Goal: Task Accomplishment & Management: Use online tool/utility

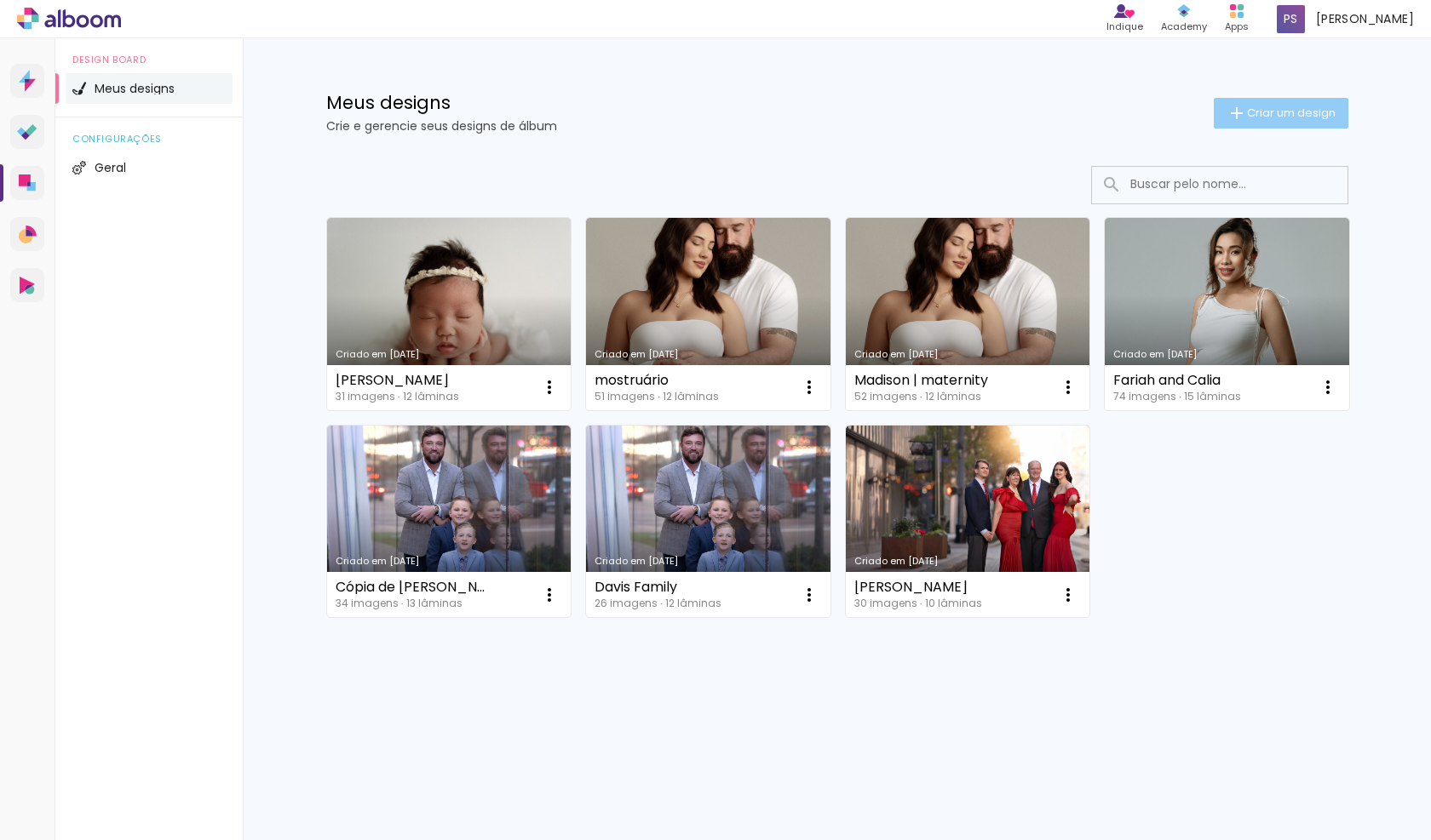
click at [1300, 110] on span "Criar um design" at bounding box center [1291, 112] width 88 height 11
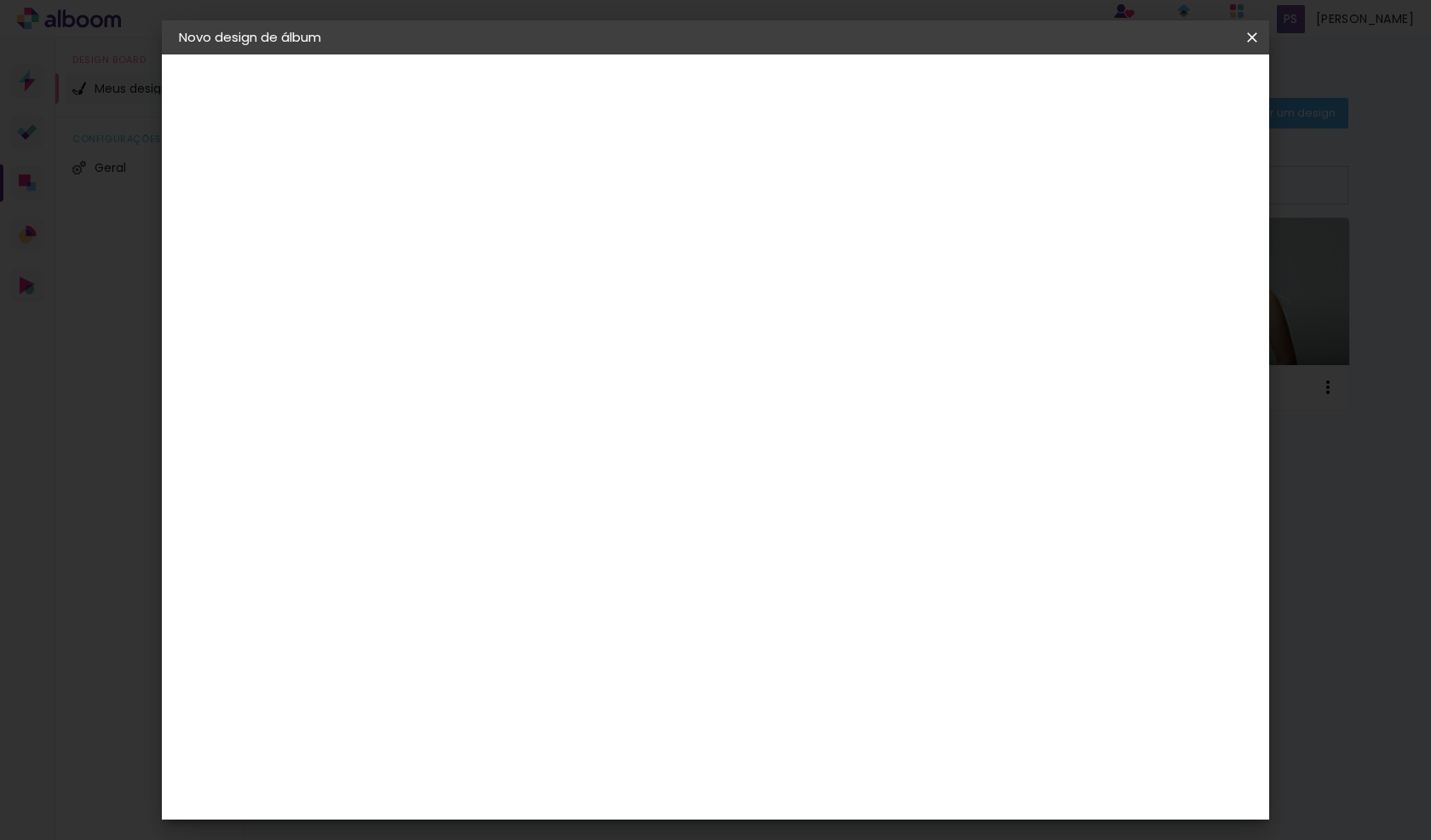
click at [457, 233] on input at bounding box center [457, 228] width 0 height 27
type input "[PERSON_NAME]"
type paper-input "[PERSON_NAME]"
click at [0, 0] on slot "Avançar" at bounding box center [0, 0] width 0 height 0
click at [532, 277] on input "text" at bounding box center [477, 271] width 125 height 22
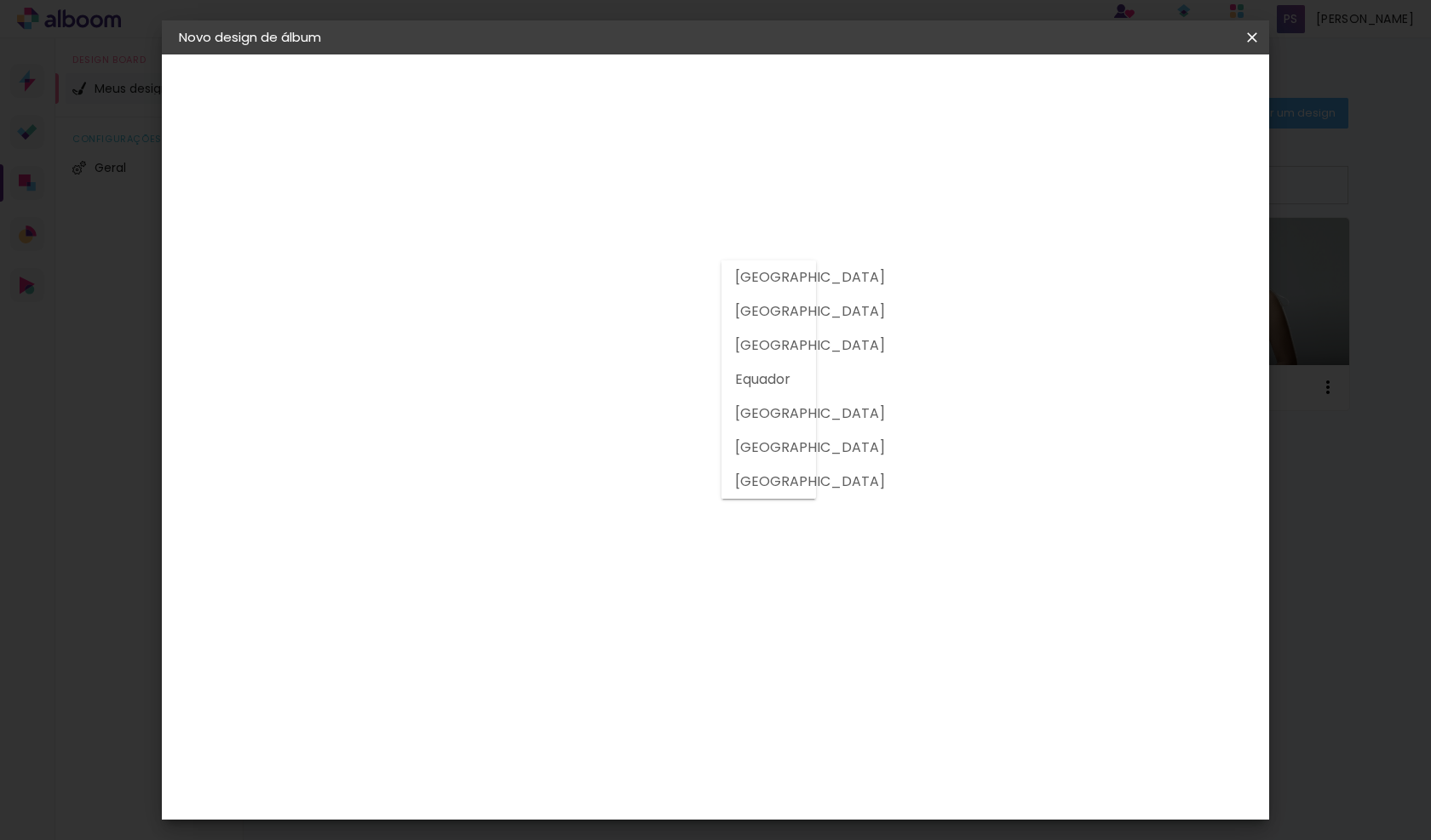
click at [0, 0] on slot "[GEOGRAPHIC_DATA]" at bounding box center [0, 0] width 0 height 0
type input "[GEOGRAPHIC_DATA]"
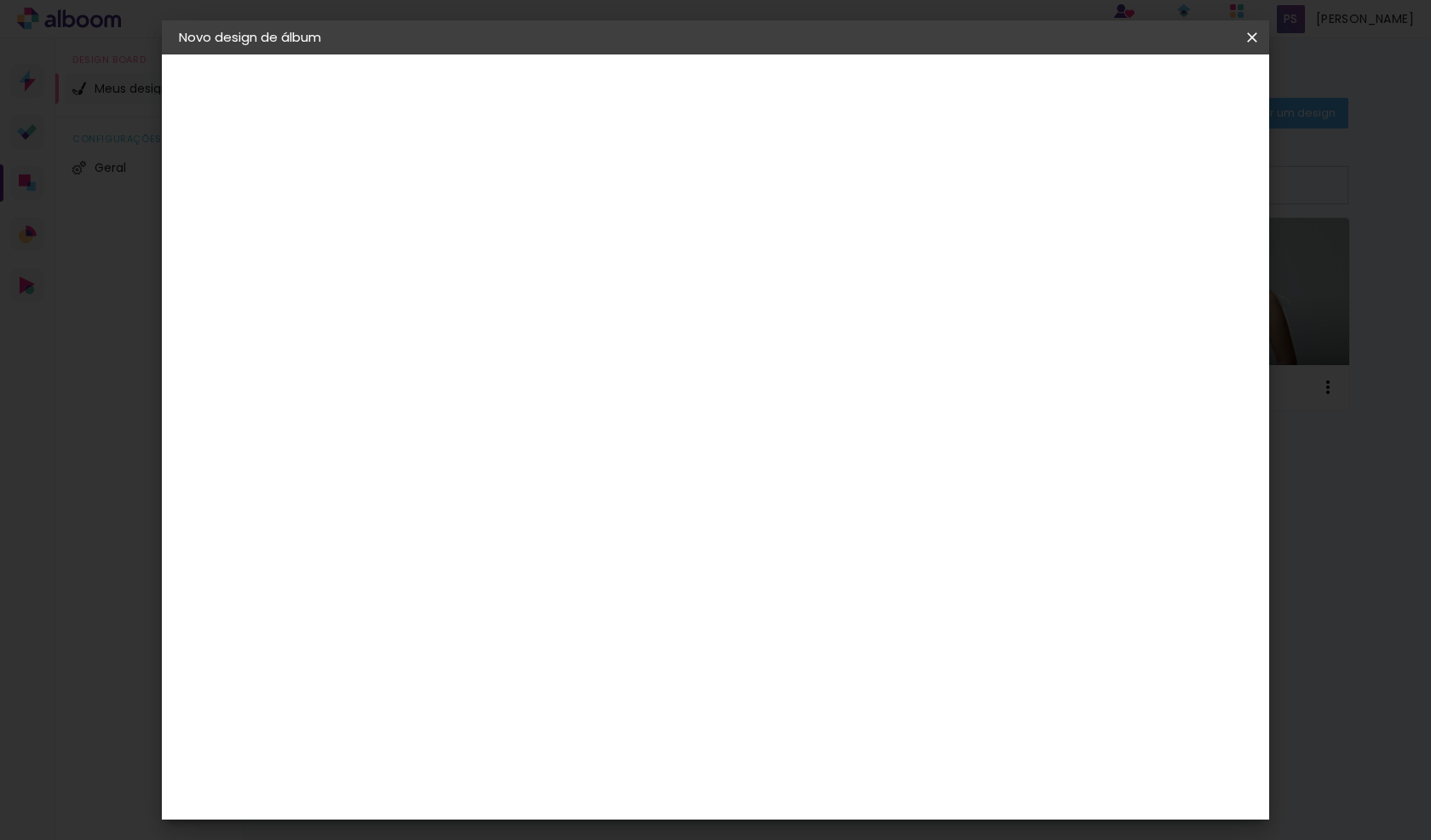
click at [491, 325] on input at bounding box center [487, 324] width 144 height 22
click at [489, 379] on div "DreambooksPro" at bounding box center [501, 385] width 111 height 14
click at [0, 0] on slot "Tamanho Livre" at bounding box center [0, 0] width 0 height 0
click at [491, 402] on paper-item "DreambooksPro" at bounding box center [487, 385] width 157 height 37
click at [501, 389] on div "DreambooksPro" at bounding box center [501, 385] width 111 height 14
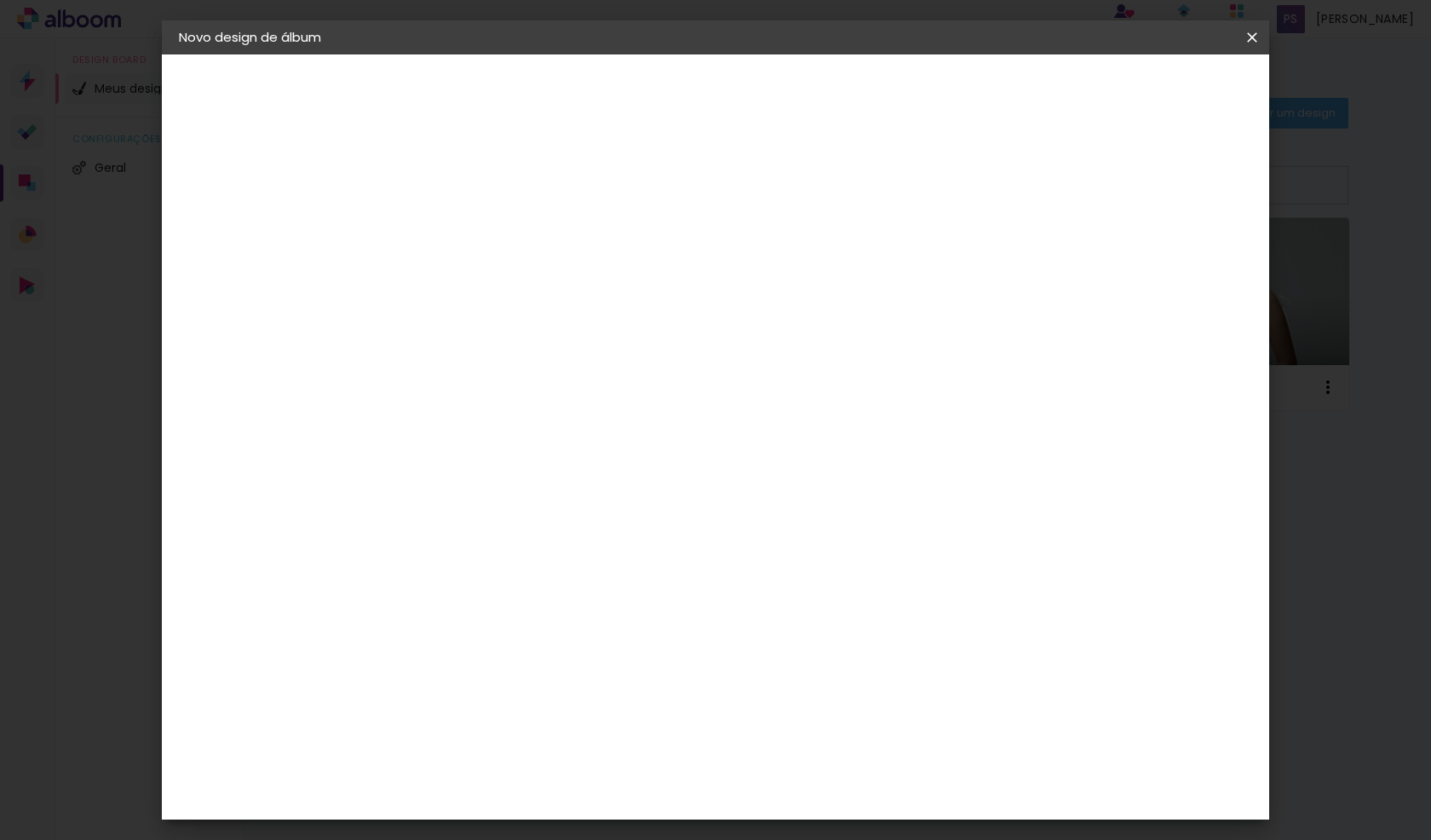
click at [0, 0] on slot "Avançar" at bounding box center [0, 0] width 0 height 0
click at [524, 287] on input "text" at bounding box center [490, 296] width 67 height 27
click at [775, 283] on paper-item "Álbum" at bounding box center [827, 282] width 341 height 34
type input "Álbum"
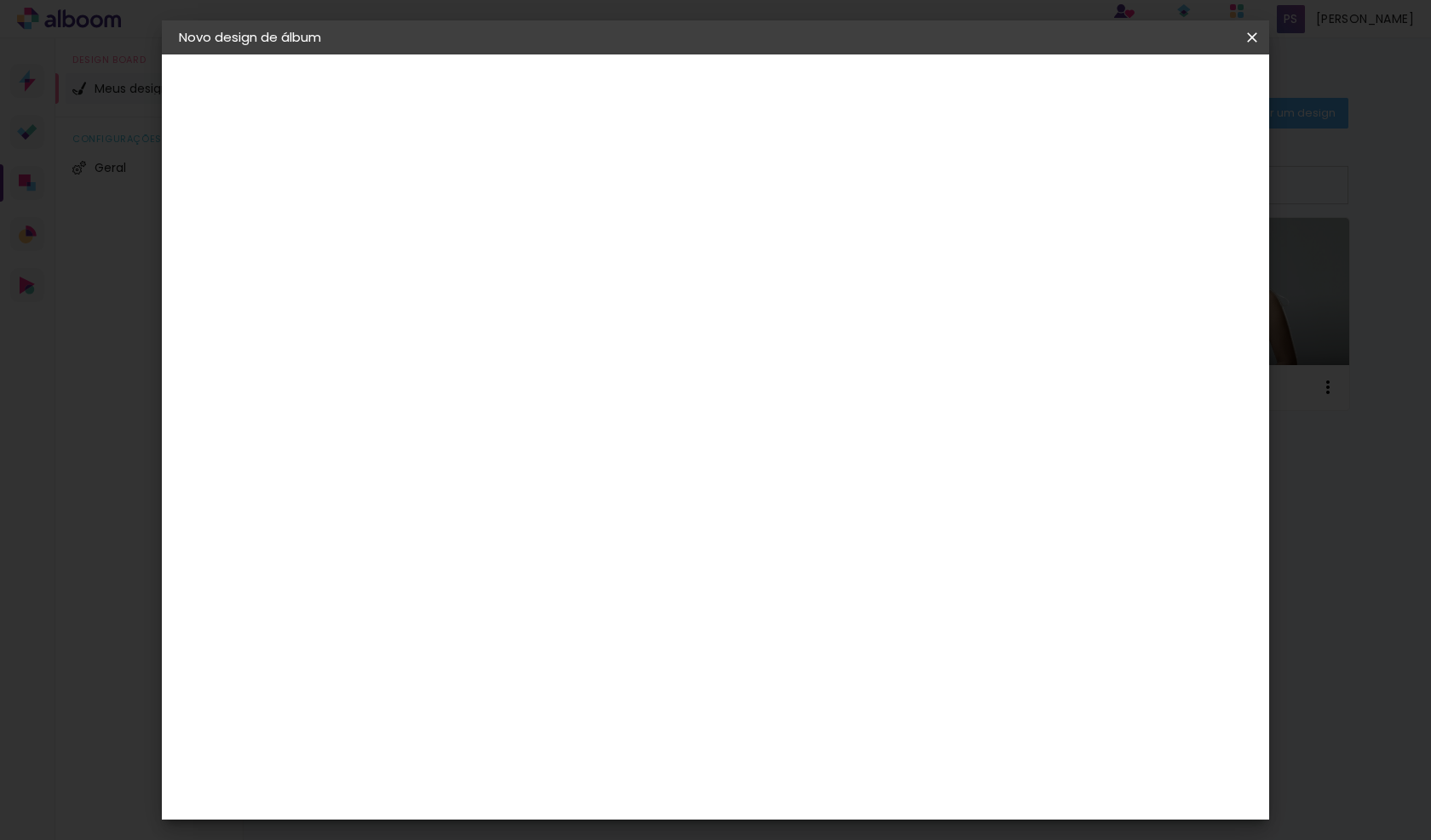
click at [572, 736] on span "25 × 25" at bounding box center [533, 754] width 80 height 35
click at [0, 0] on slot "Avançar" at bounding box center [0, 0] width 0 height 0
click at [1063, 182] on div at bounding box center [1055, 184] width 16 height 16
type paper-checkbox "on"
click at [1159, 92] on span "Iniciar design" at bounding box center [1120, 91] width 78 height 12
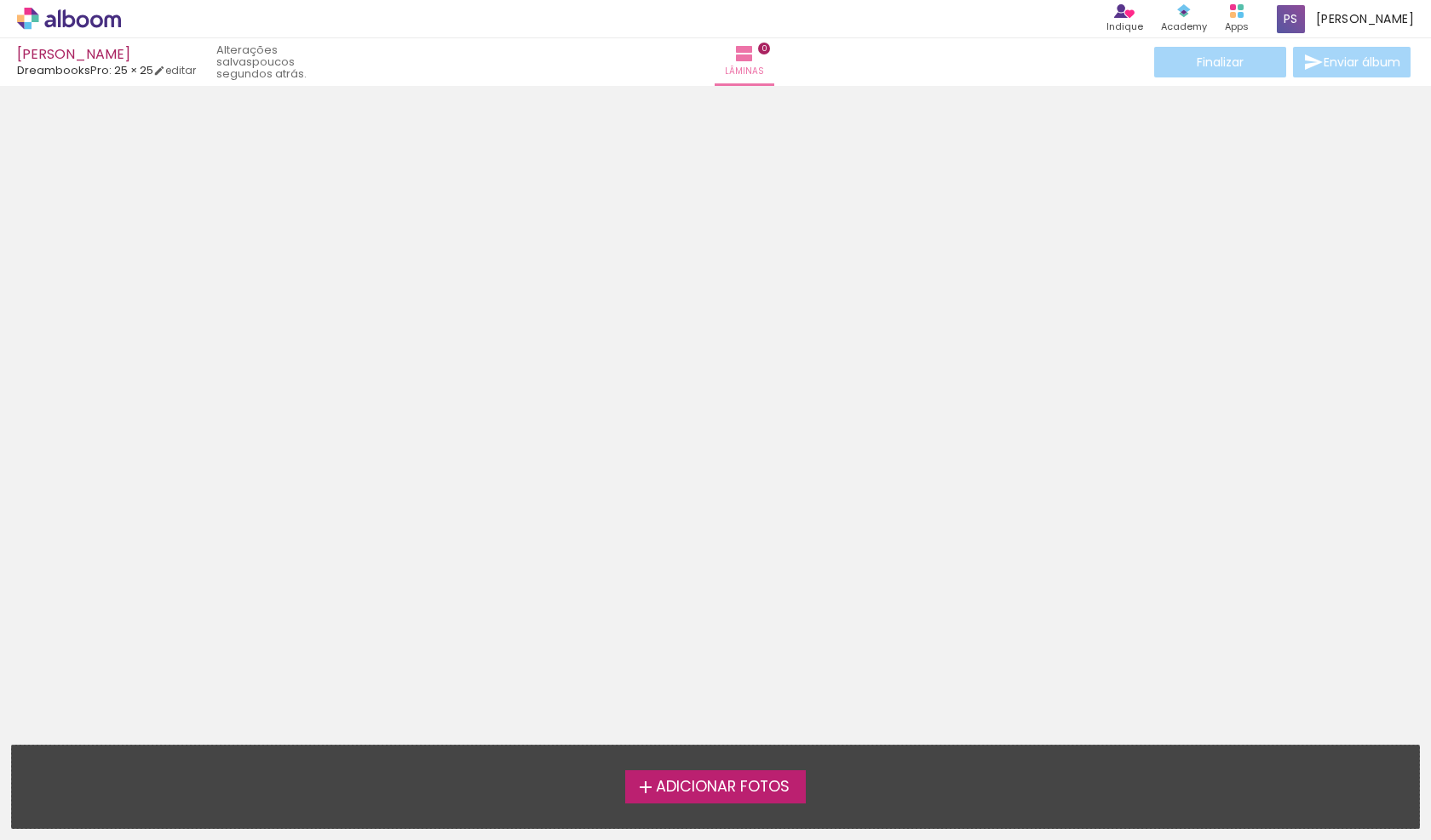
click at [743, 781] on span "Adicionar Fotos" at bounding box center [723, 787] width 134 height 16
click at [0, 0] on input "file" at bounding box center [0, 0] width 0 height 0
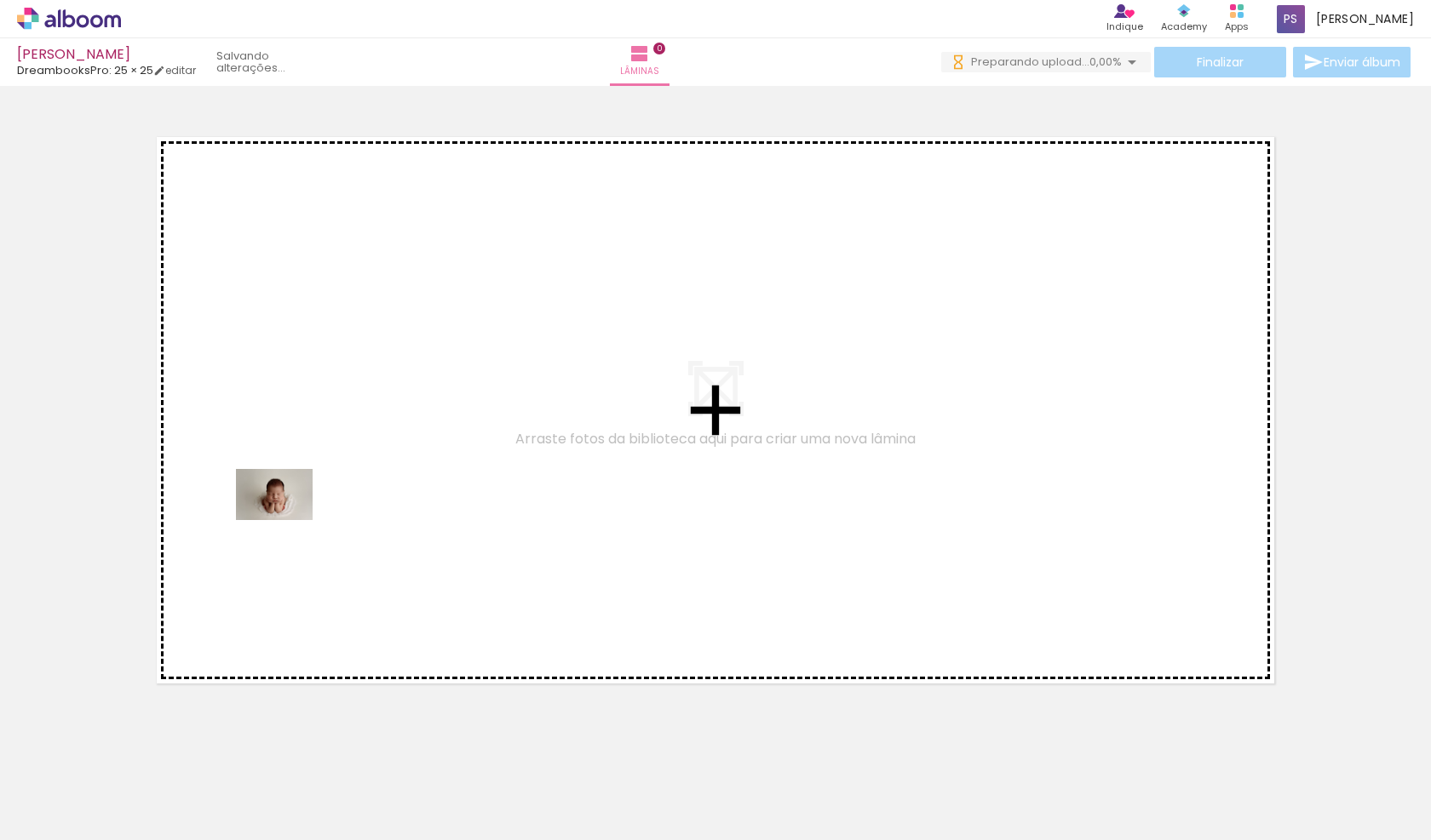
drag, startPoint x: 223, startPoint y: 708, endPoint x: 295, endPoint y: 493, distance: 226.7
click at [295, 493] on quentale-workspace at bounding box center [715, 420] width 1431 height 840
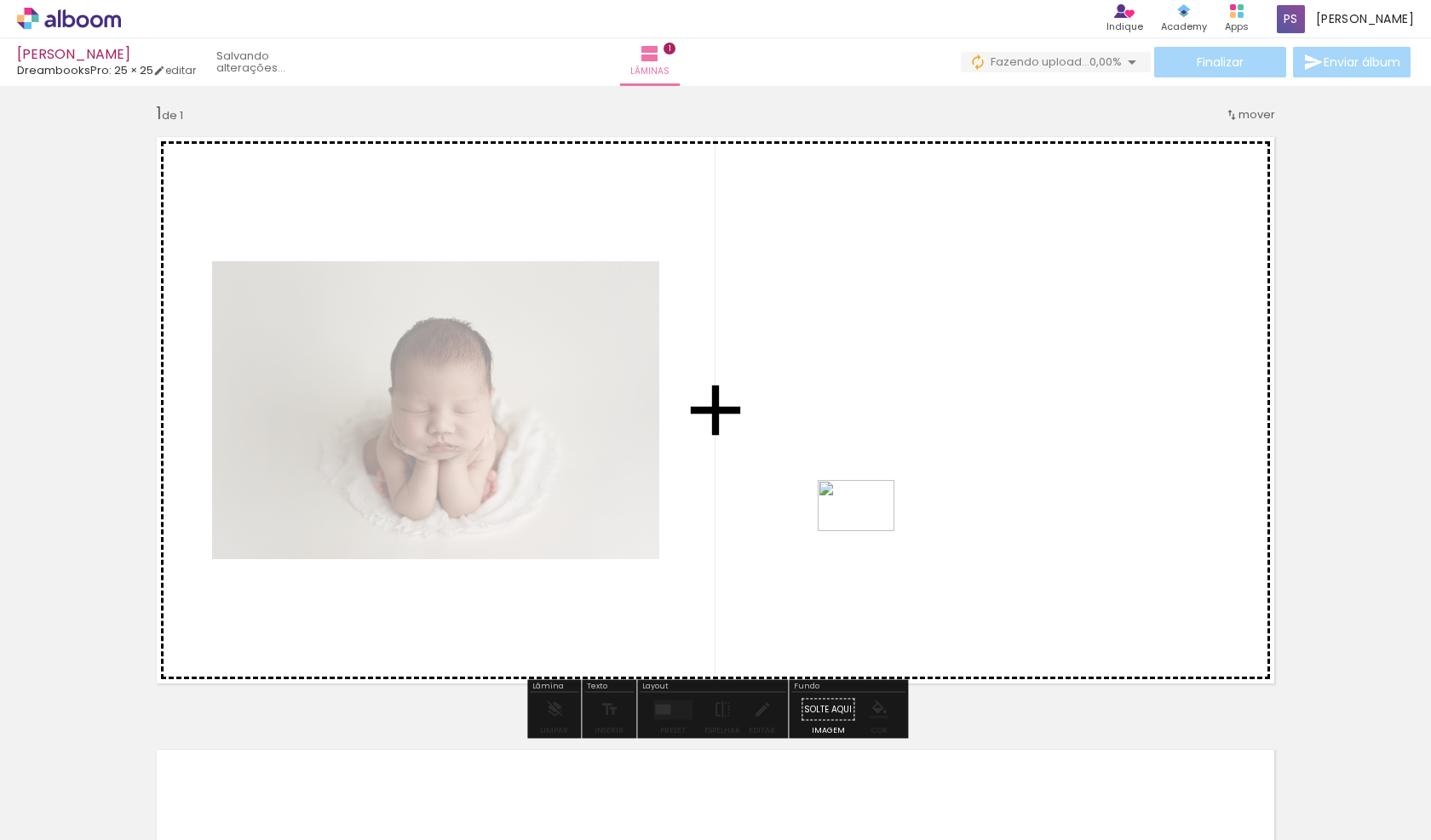
click at [873, 529] on quentale-workspace at bounding box center [715, 420] width 1431 height 840
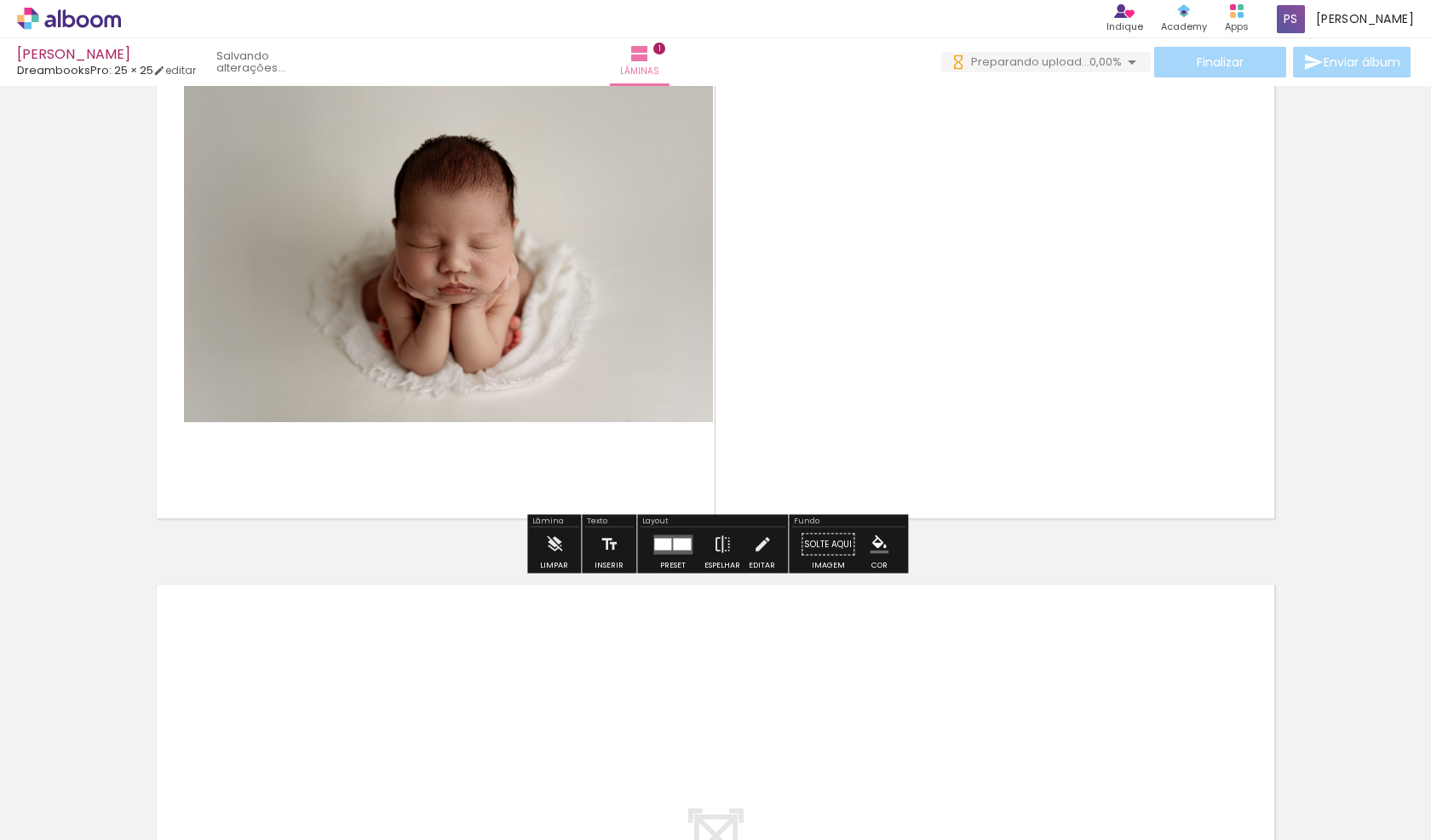
scroll to position [270, 0]
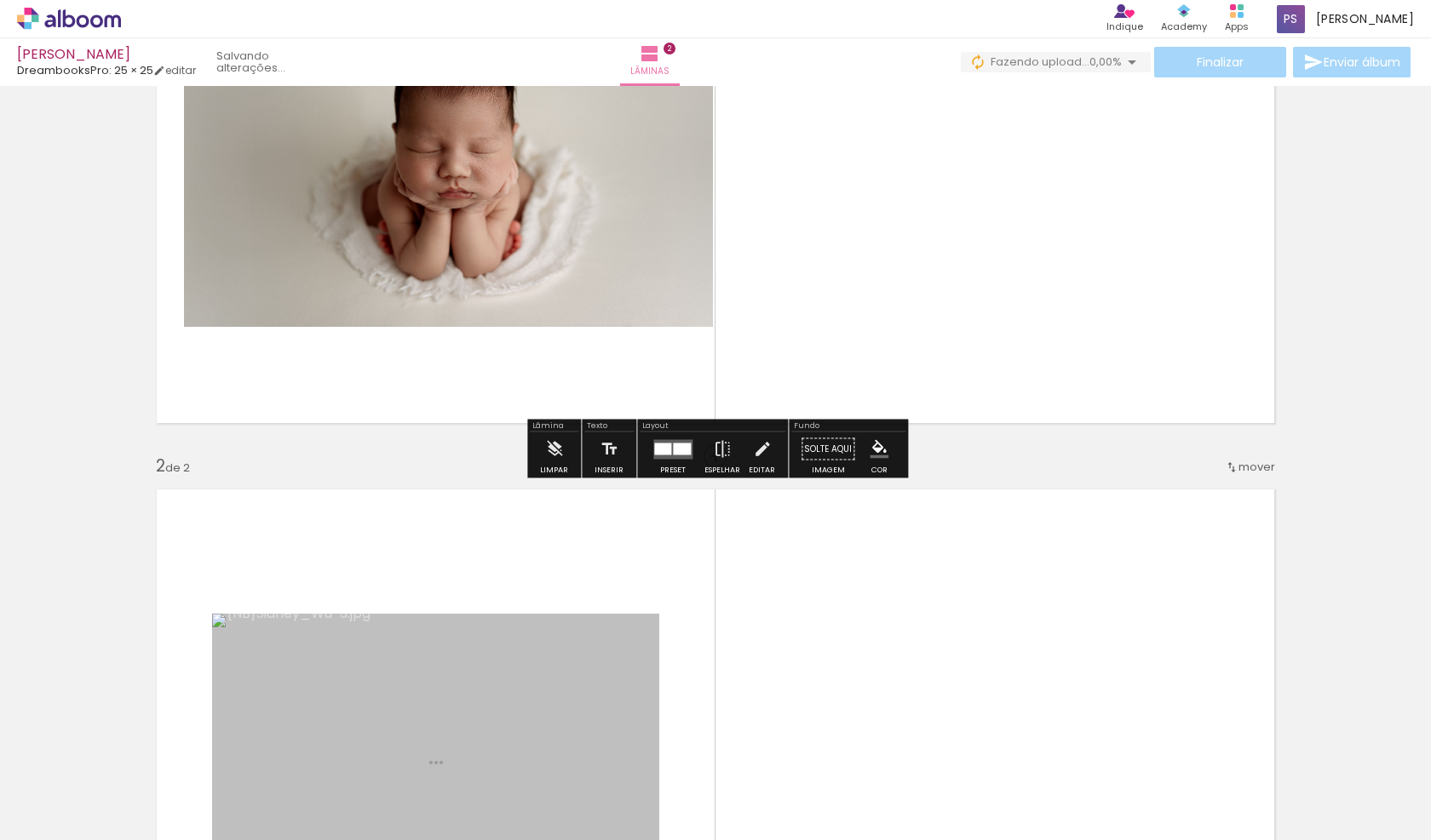
drag, startPoint x: 390, startPoint y: 799, endPoint x: 366, endPoint y: 637, distance: 163.8
click at [366, 637] on quentale-workspace at bounding box center [715, 420] width 1431 height 840
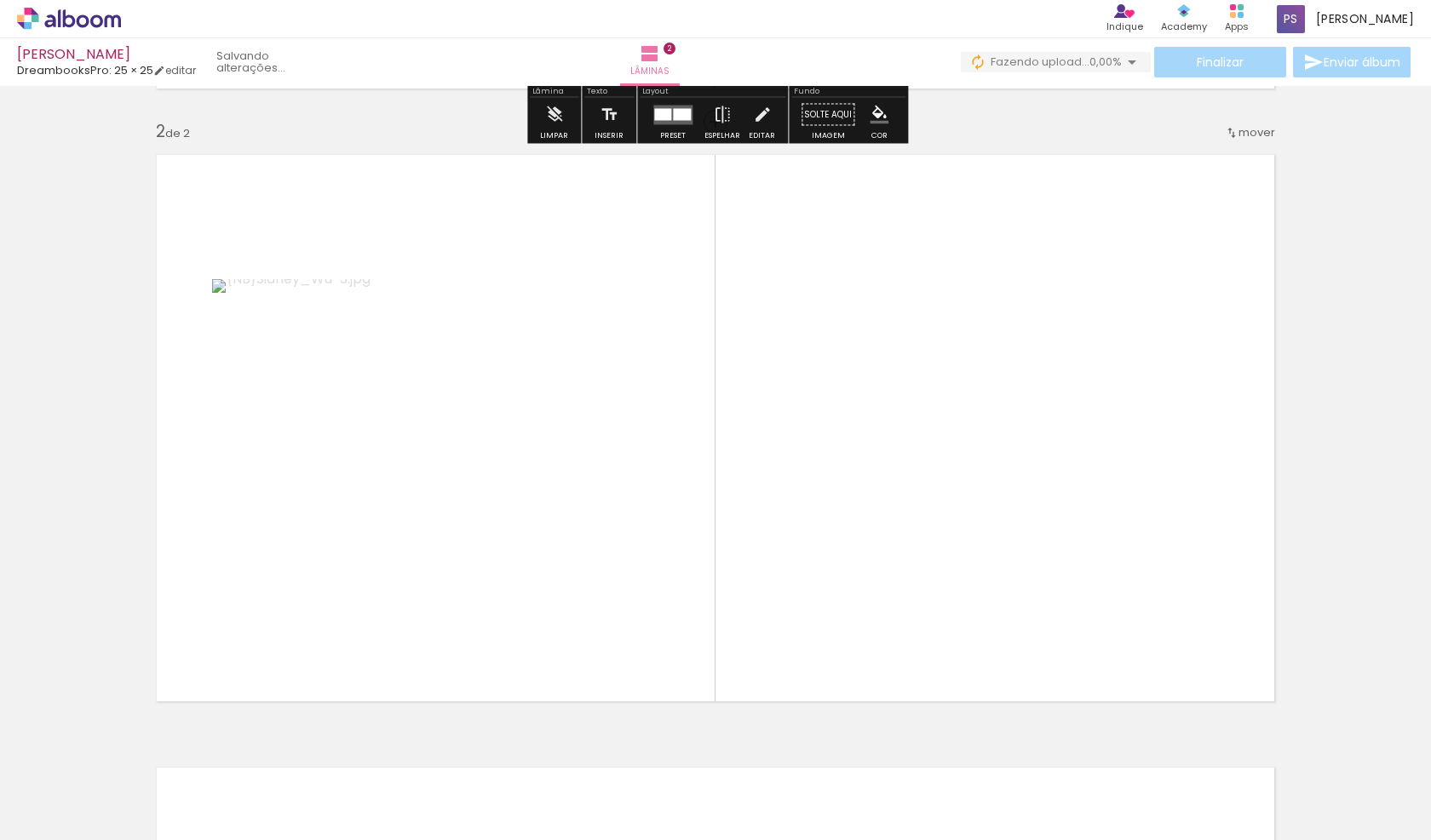
scroll to position [623, 0]
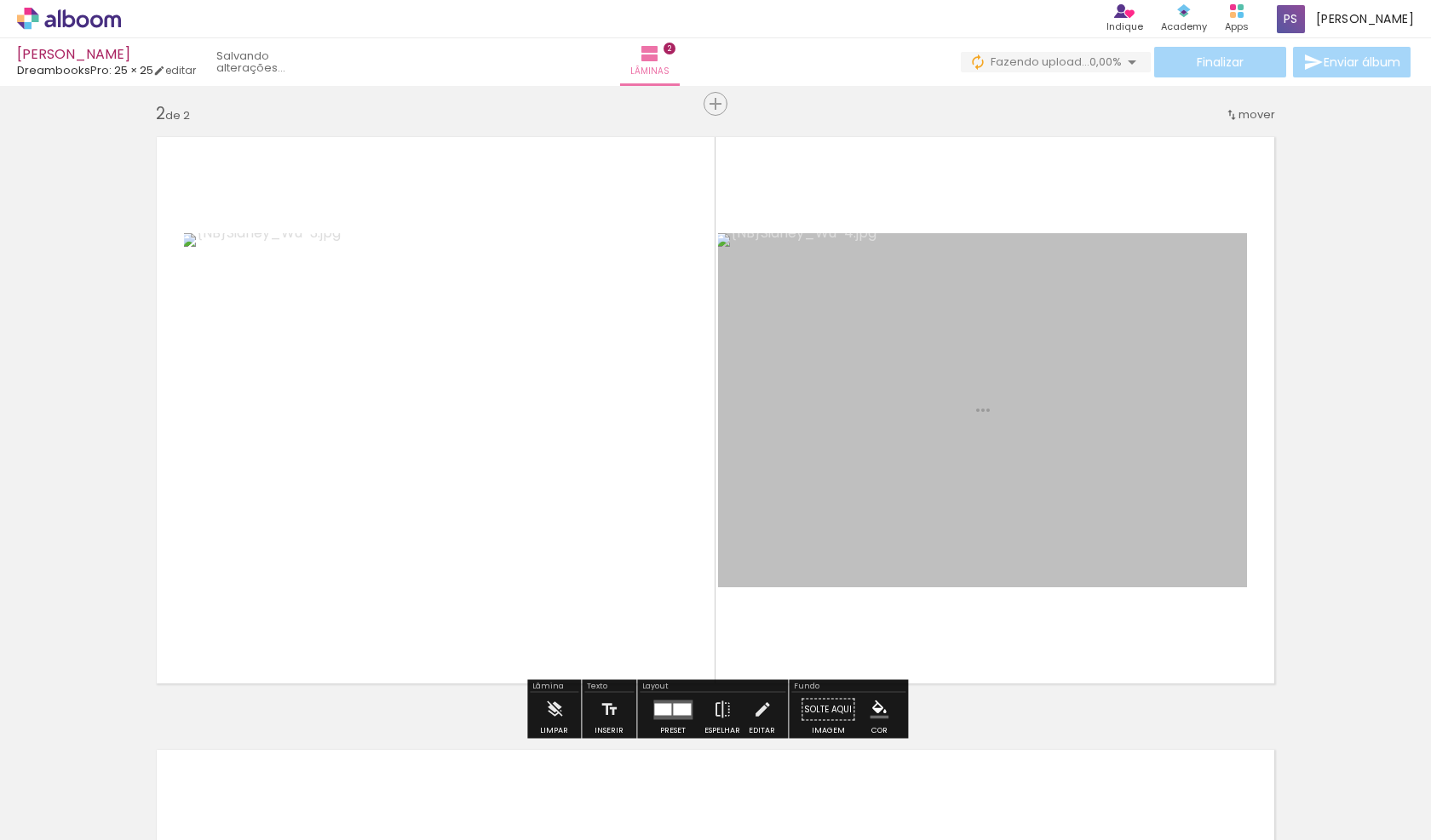
drag, startPoint x: 483, startPoint y: 794, endPoint x: 508, endPoint y: 645, distance: 151.1
click at [508, 645] on quentale-workspace at bounding box center [715, 420] width 1431 height 840
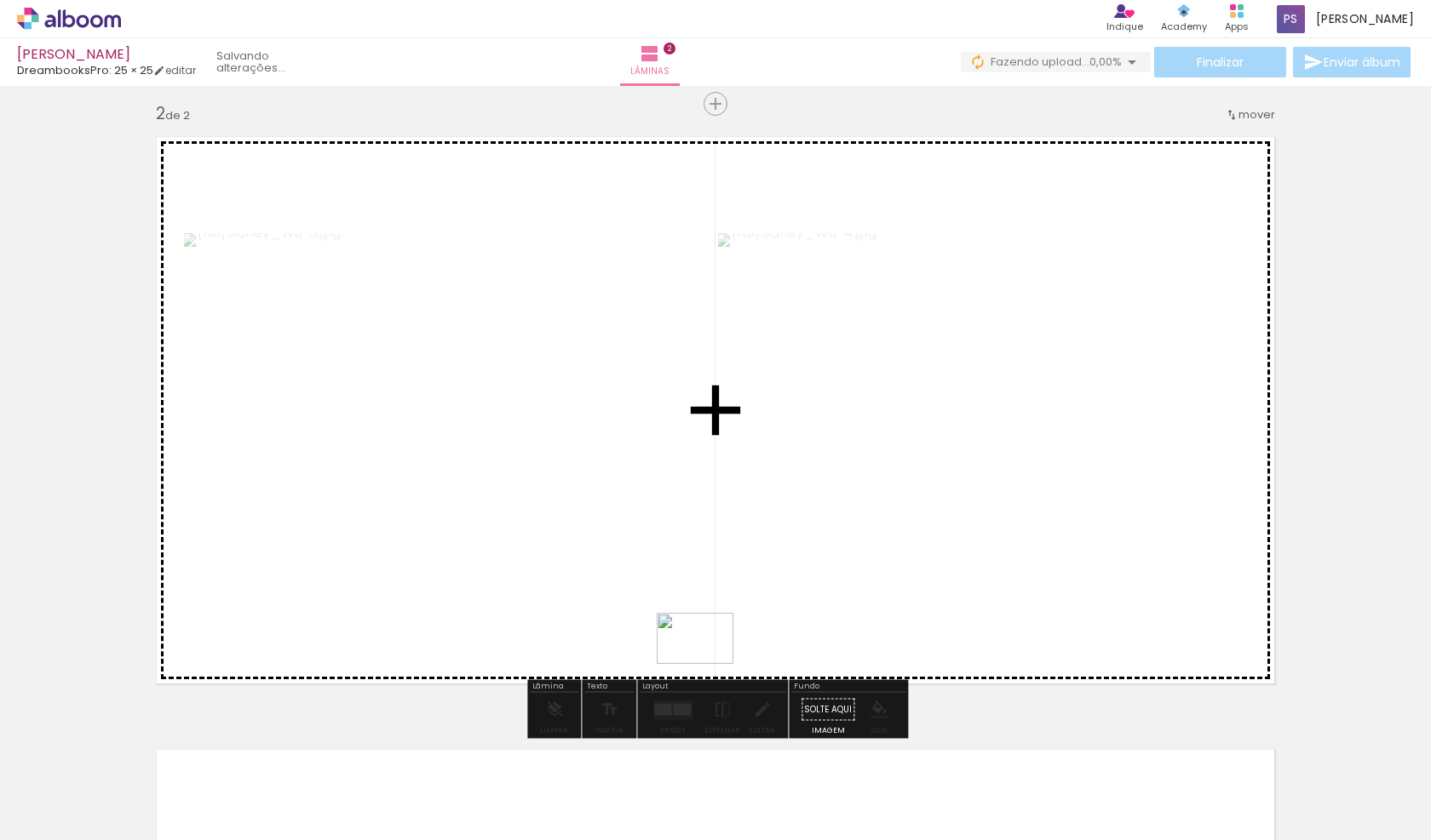
drag, startPoint x: 571, startPoint y: 788, endPoint x: 721, endPoint y: 651, distance: 203.1
click at [721, 651] on quentale-workspace at bounding box center [715, 420] width 1431 height 840
drag, startPoint x: 664, startPoint y: 776, endPoint x: 904, endPoint y: 617, distance: 287.9
click at [904, 617] on quentale-workspace at bounding box center [715, 420] width 1431 height 840
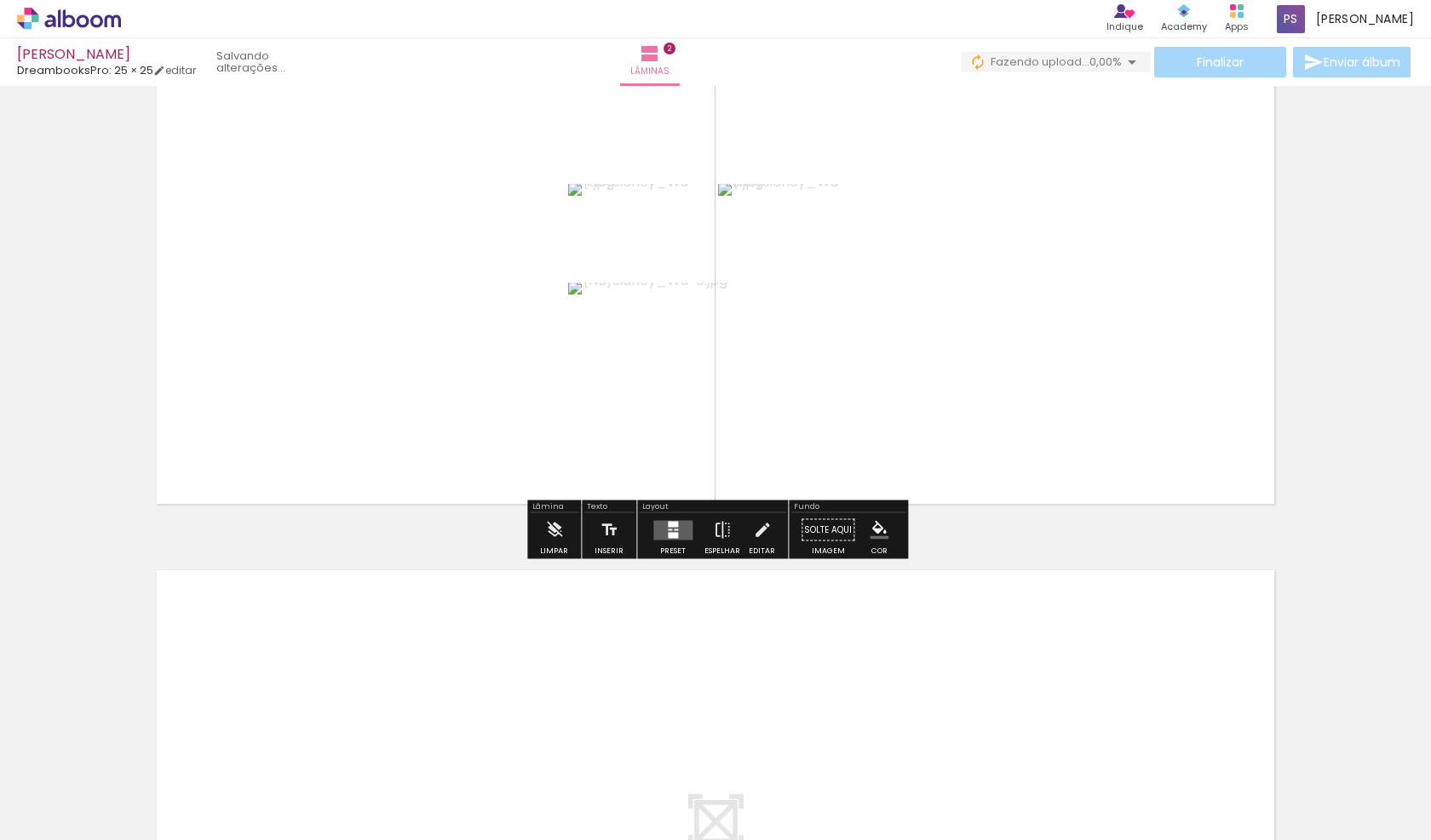
scroll to position [817, 0]
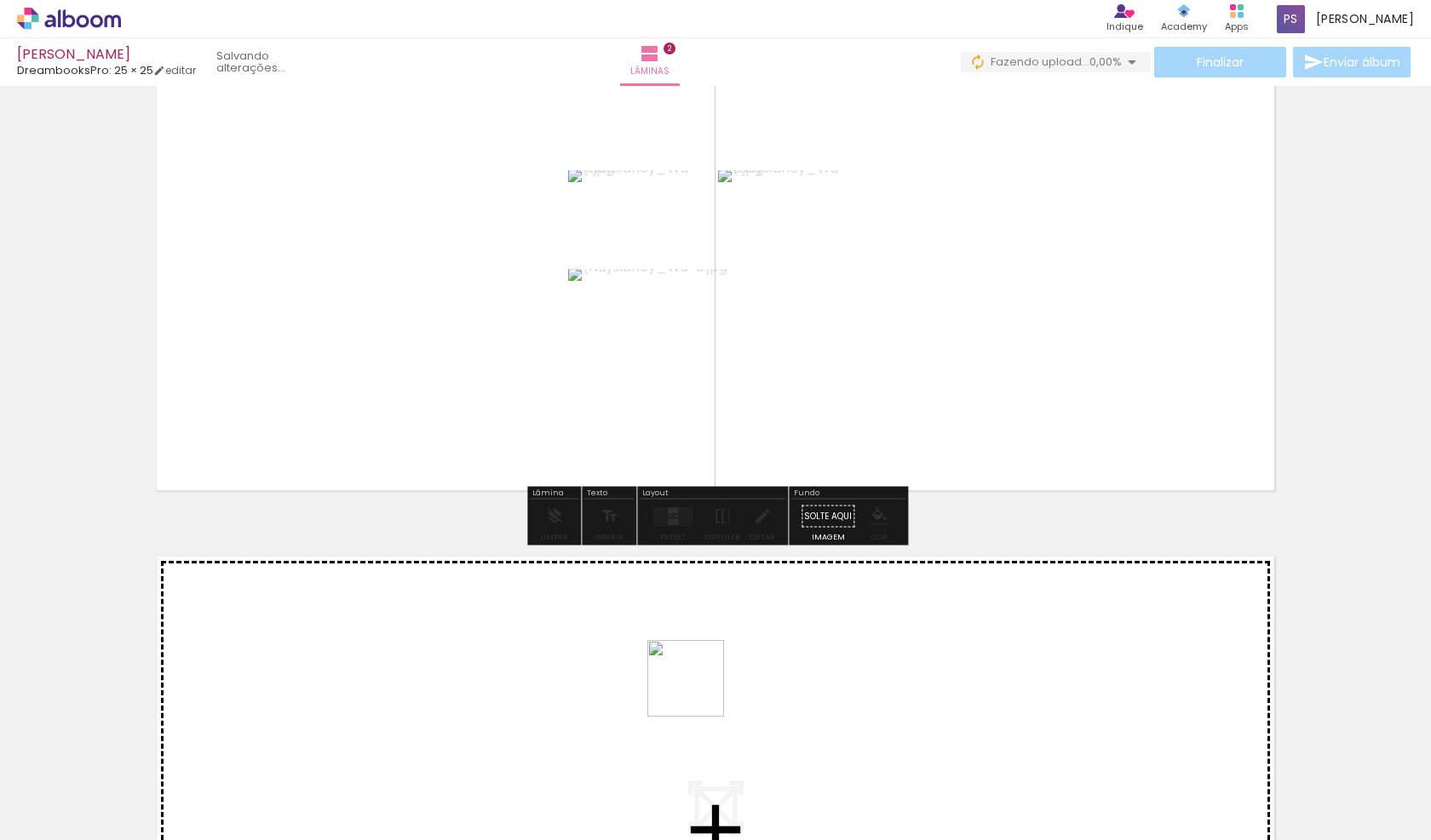
drag, startPoint x: 757, startPoint y: 792, endPoint x: 805, endPoint y: 766, distance: 54.6
click at [697, 689] on quentale-workspace at bounding box center [715, 420] width 1431 height 840
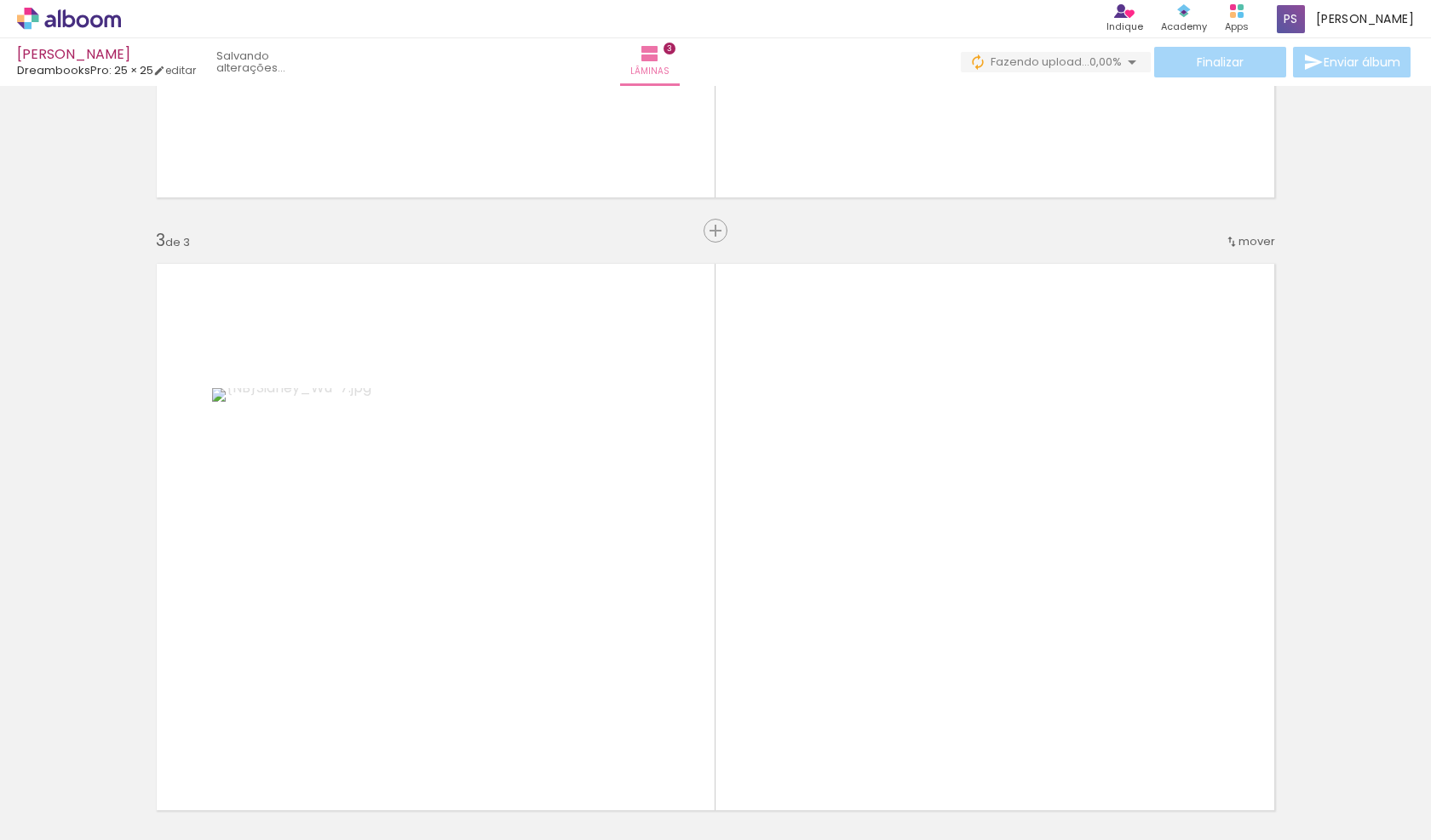
scroll to position [1237, 0]
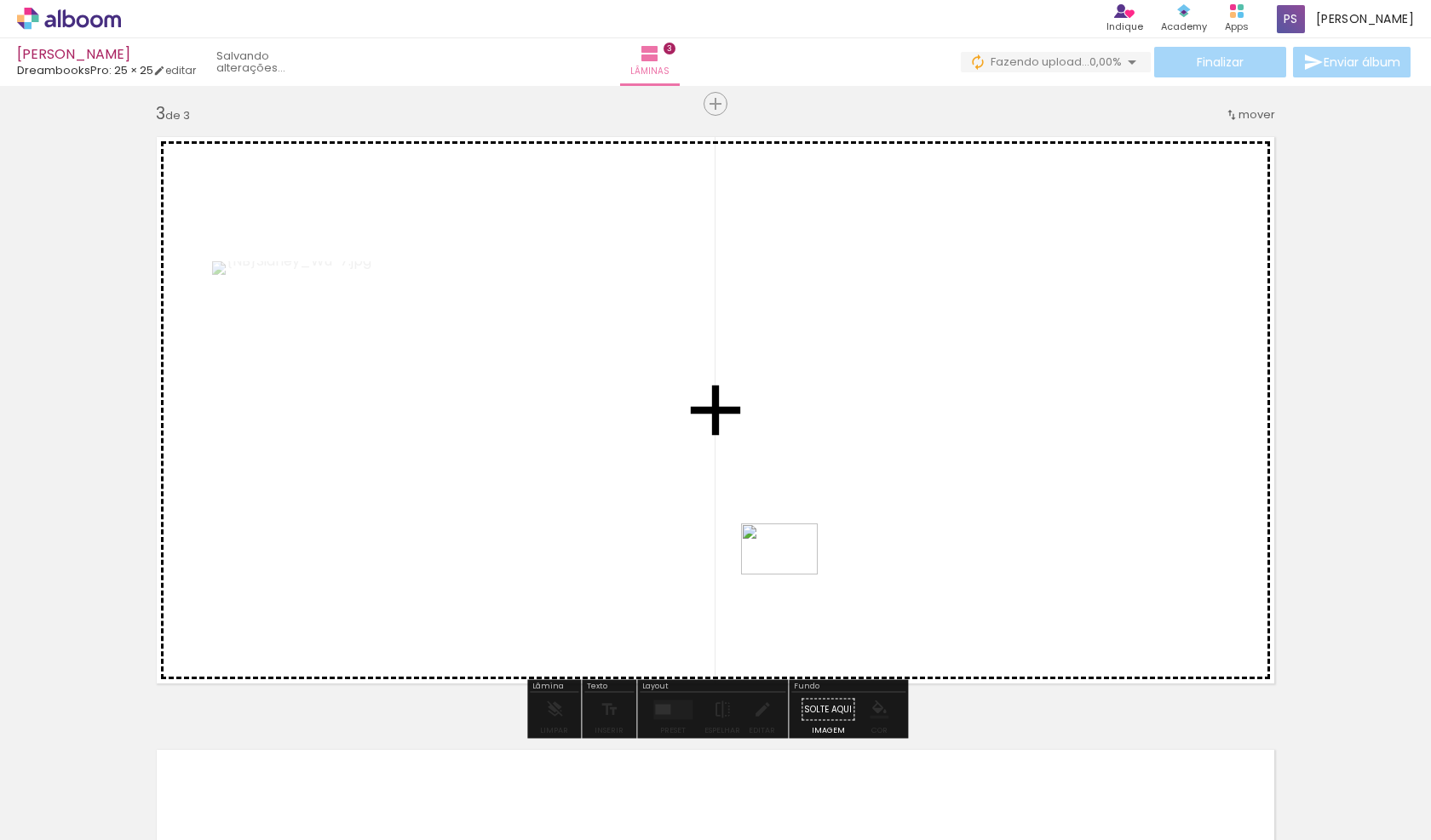
drag, startPoint x: 833, startPoint y: 774, endPoint x: 792, endPoint y: 575, distance: 203.2
click at [792, 575] on quentale-workspace at bounding box center [715, 420] width 1431 height 840
drag, startPoint x: 942, startPoint y: 792, endPoint x: 943, endPoint y: 629, distance: 163.0
click at [943, 629] on quentale-workspace at bounding box center [715, 420] width 1431 height 840
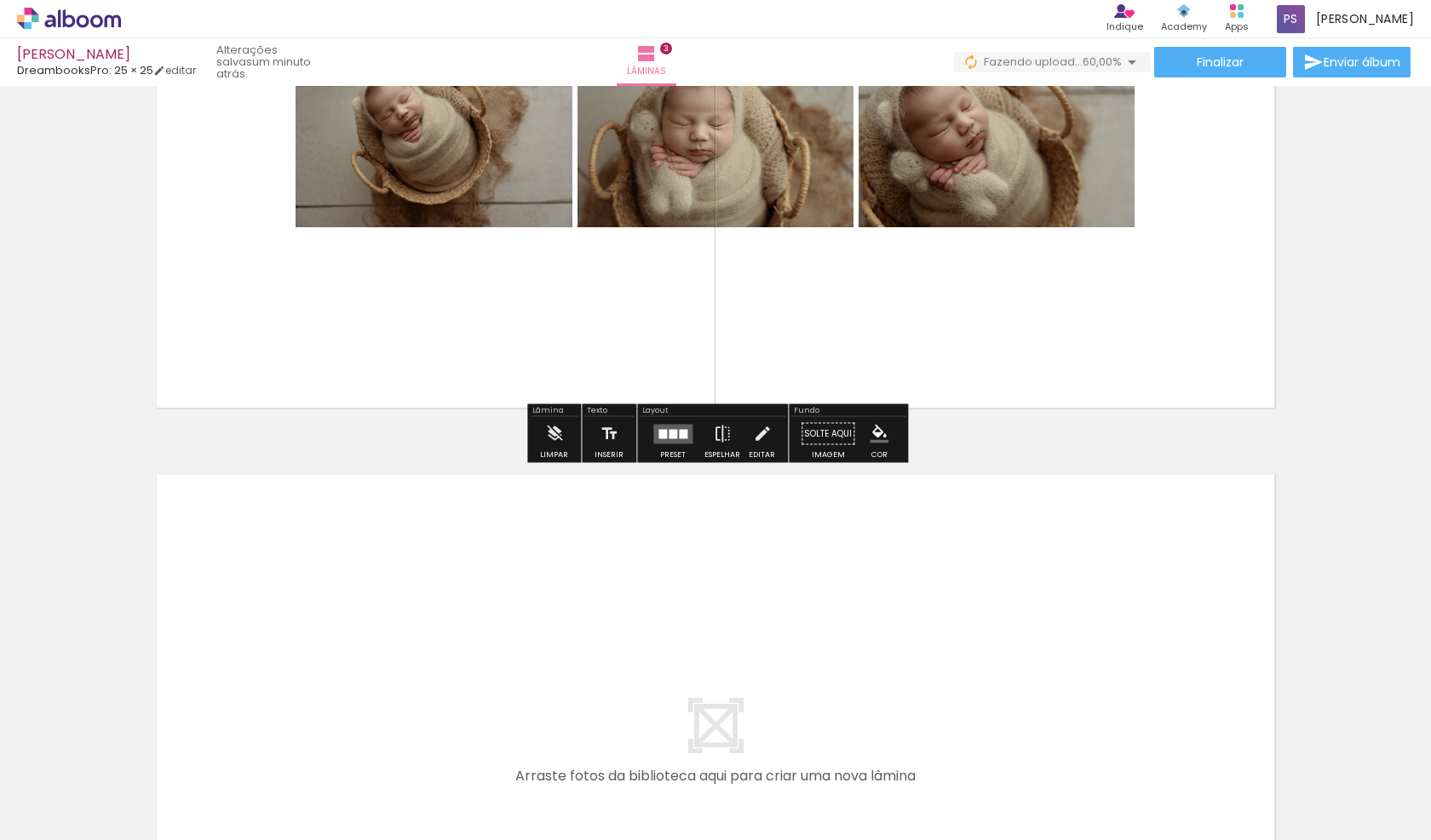
scroll to position [1549, 0]
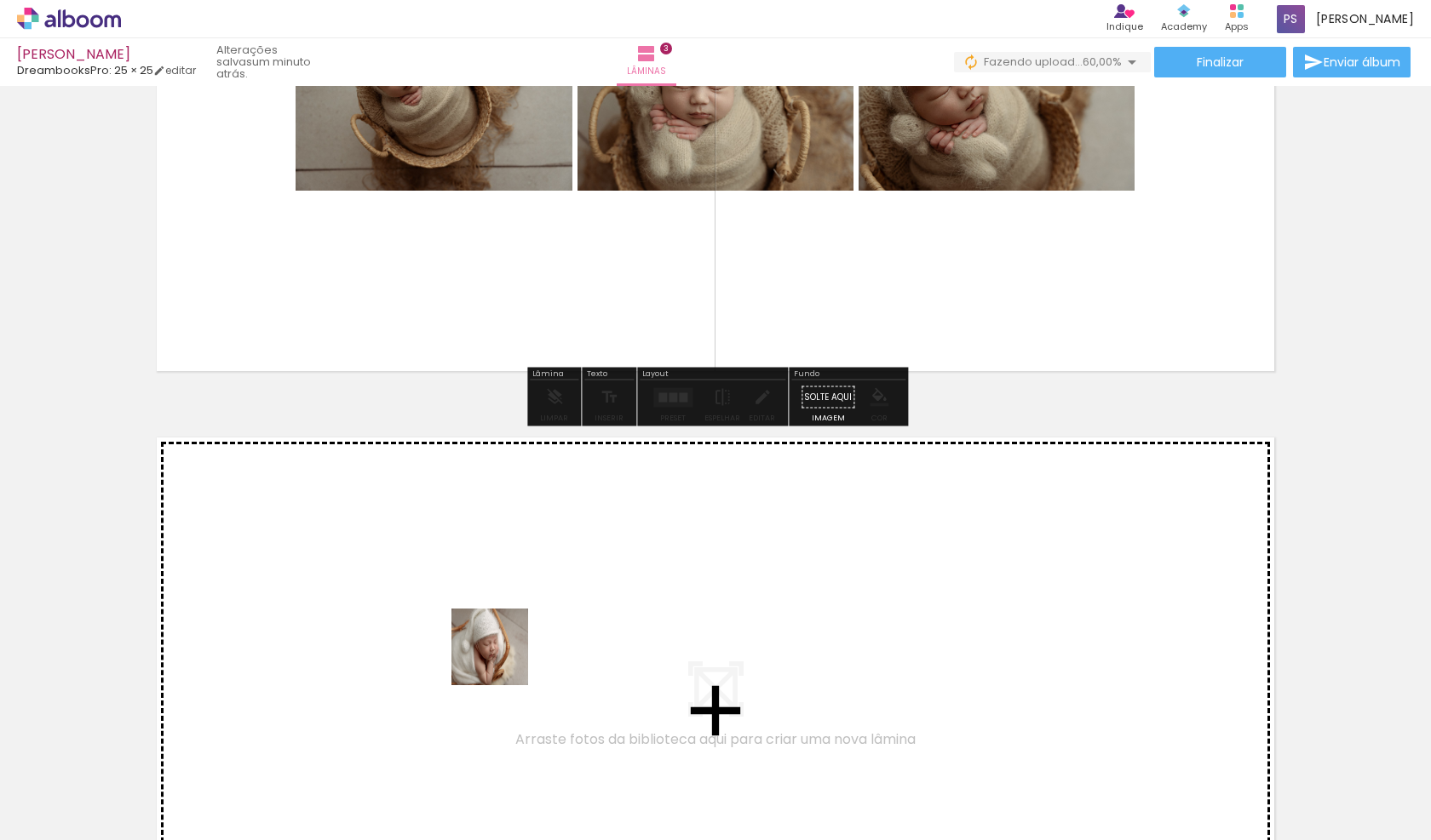
click at [501, 654] on quentale-workspace at bounding box center [715, 420] width 1431 height 840
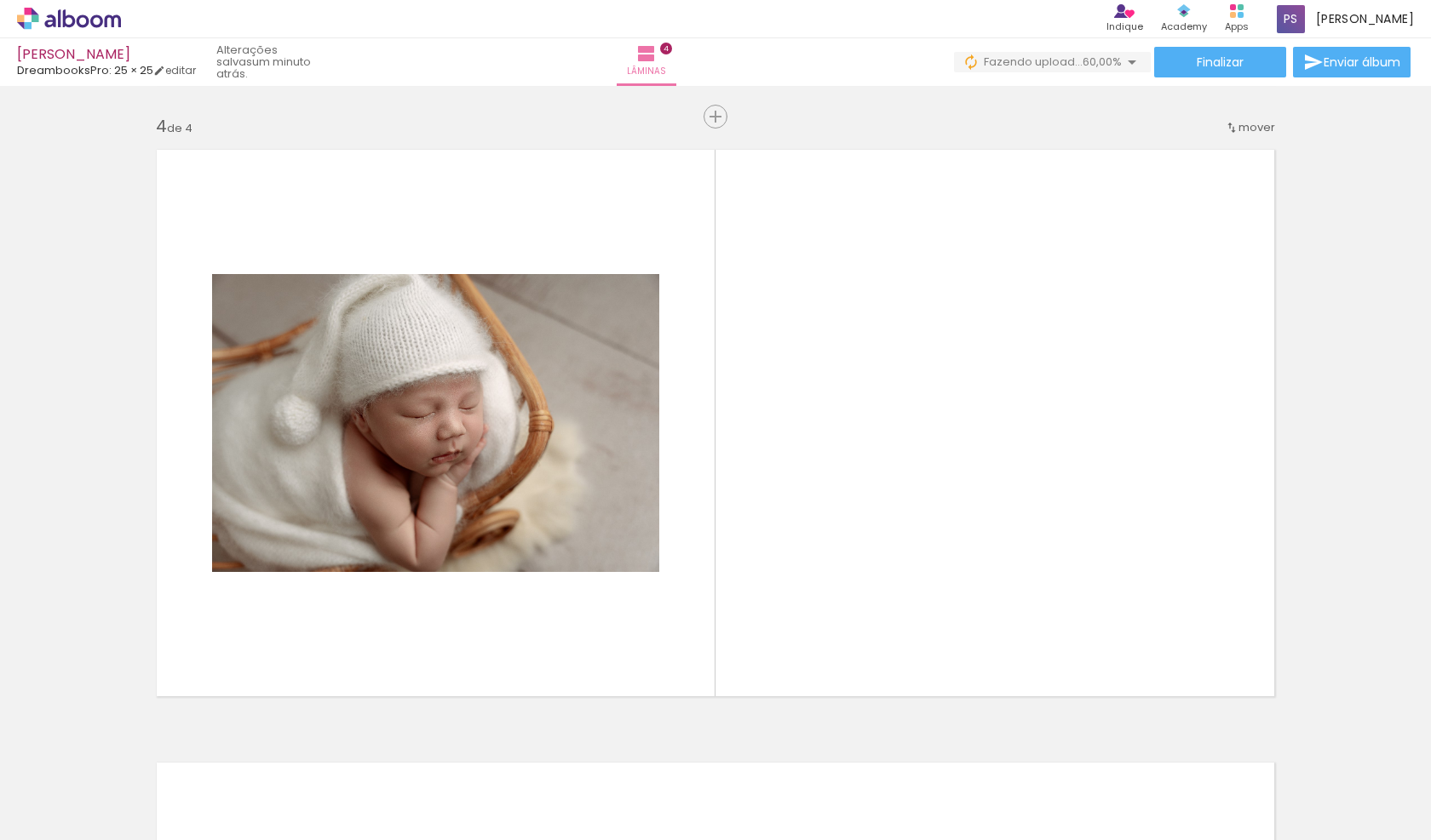
scroll to position [1849, 0]
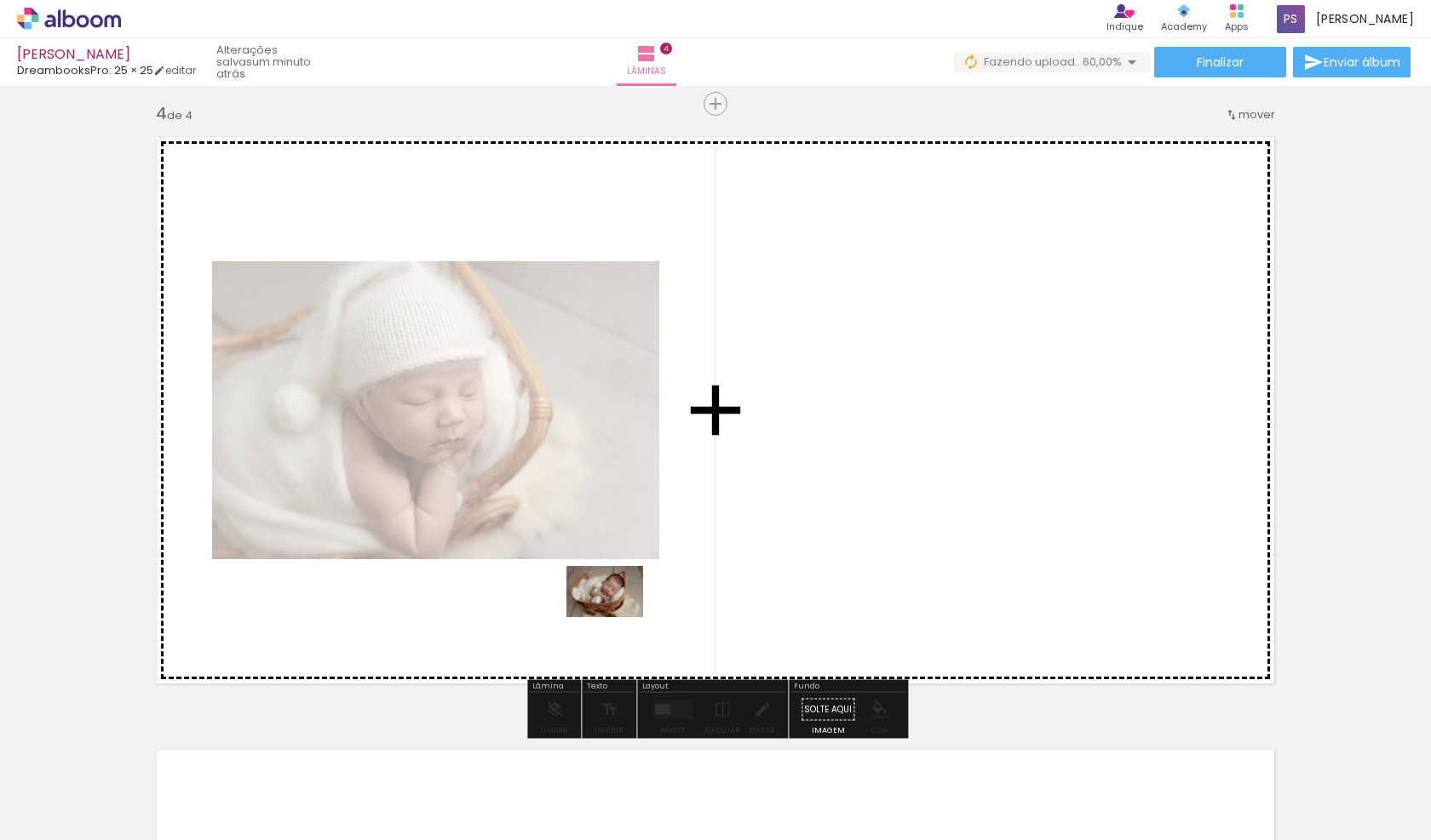
drag, startPoint x: 597, startPoint y: 792, endPoint x: 674, endPoint y: 754, distance: 85.9
click at [617, 616] on quentale-workspace at bounding box center [715, 420] width 1431 height 840
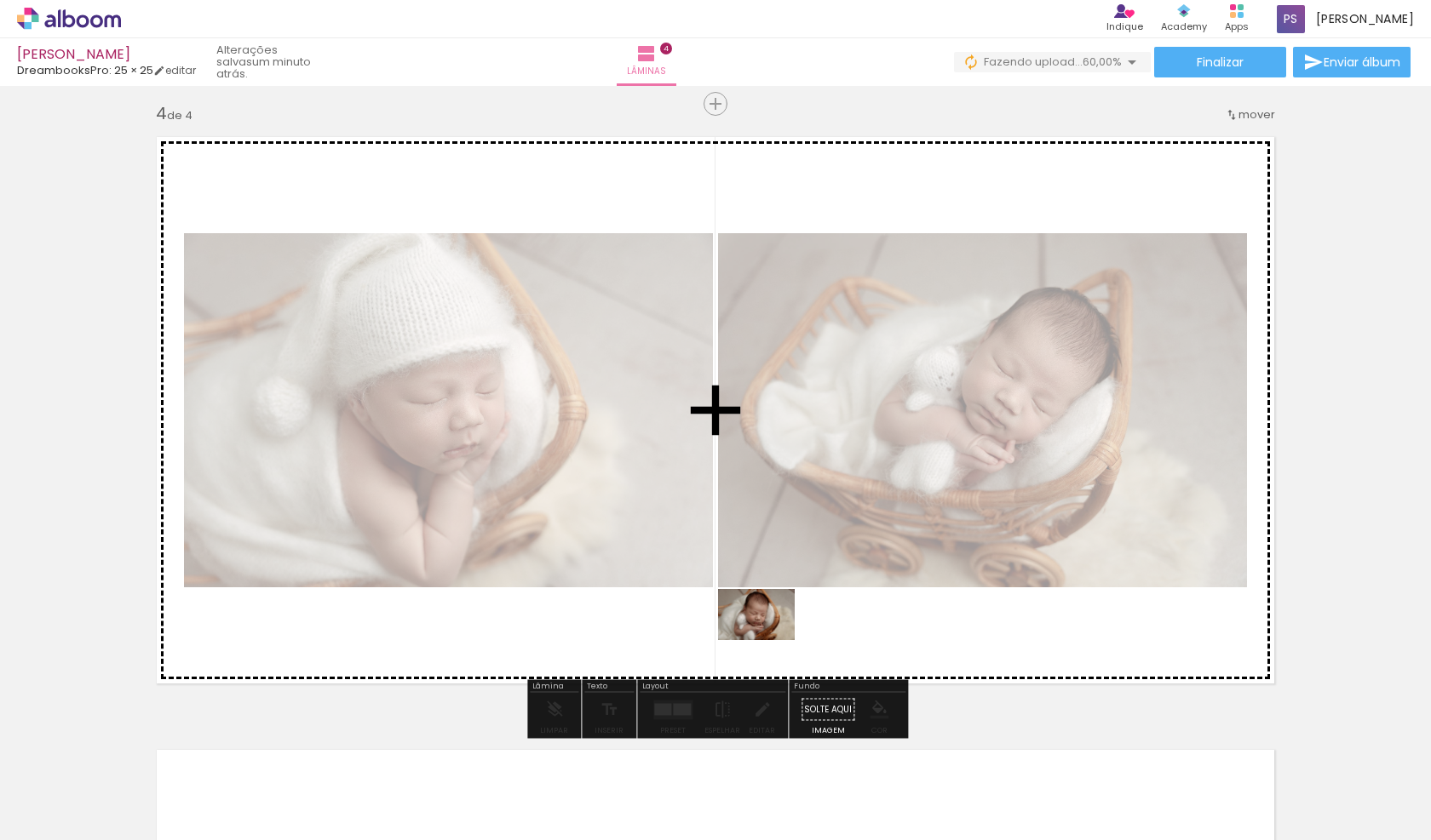
drag, startPoint x: 677, startPoint y: 783, endPoint x: 770, endPoint y: 640, distance: 170.6
click at [770, 640] on quentale-workspace at bounding box center [715, 420] width 1431 height 840
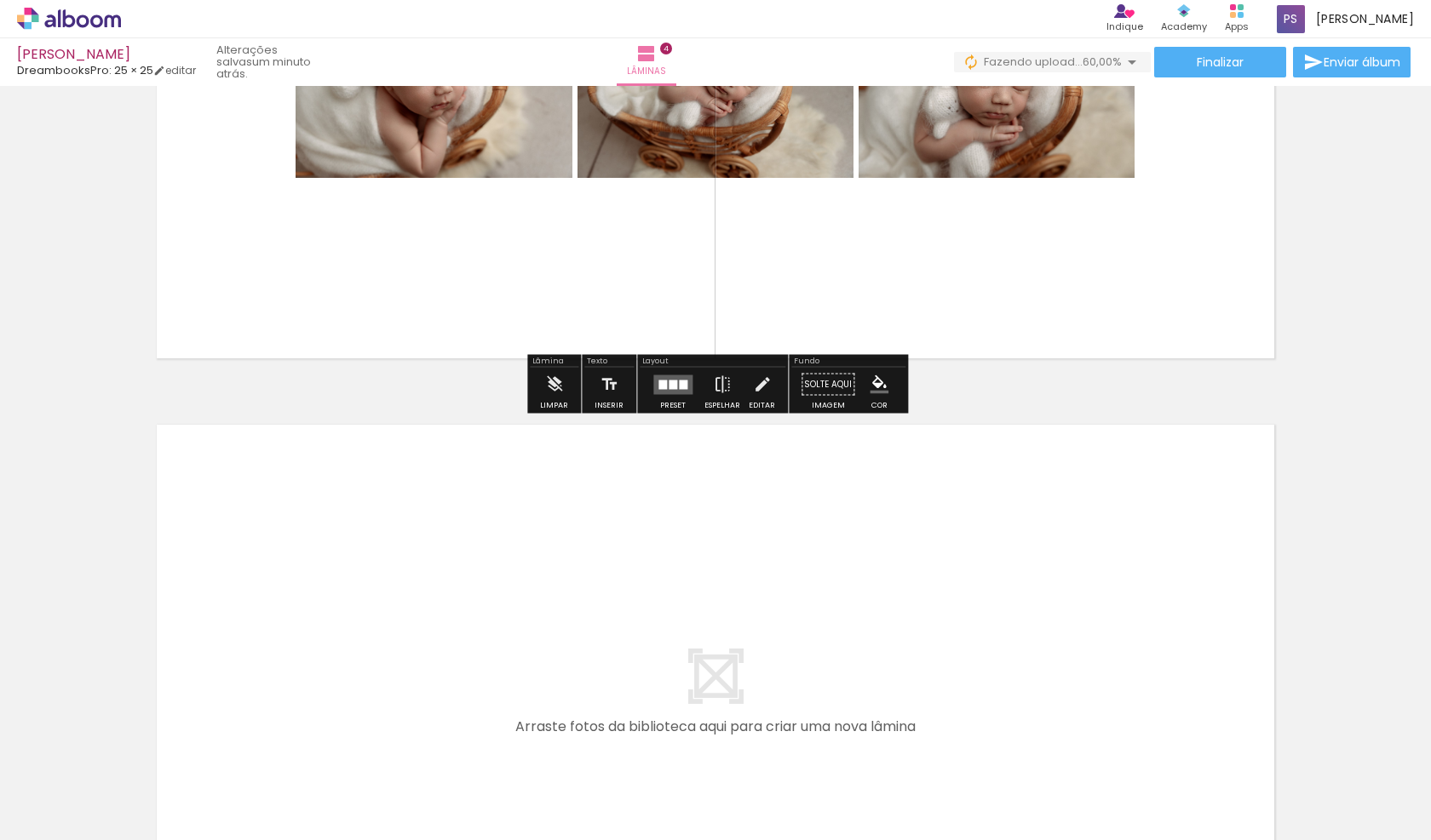
scroll to position [2189, 0]
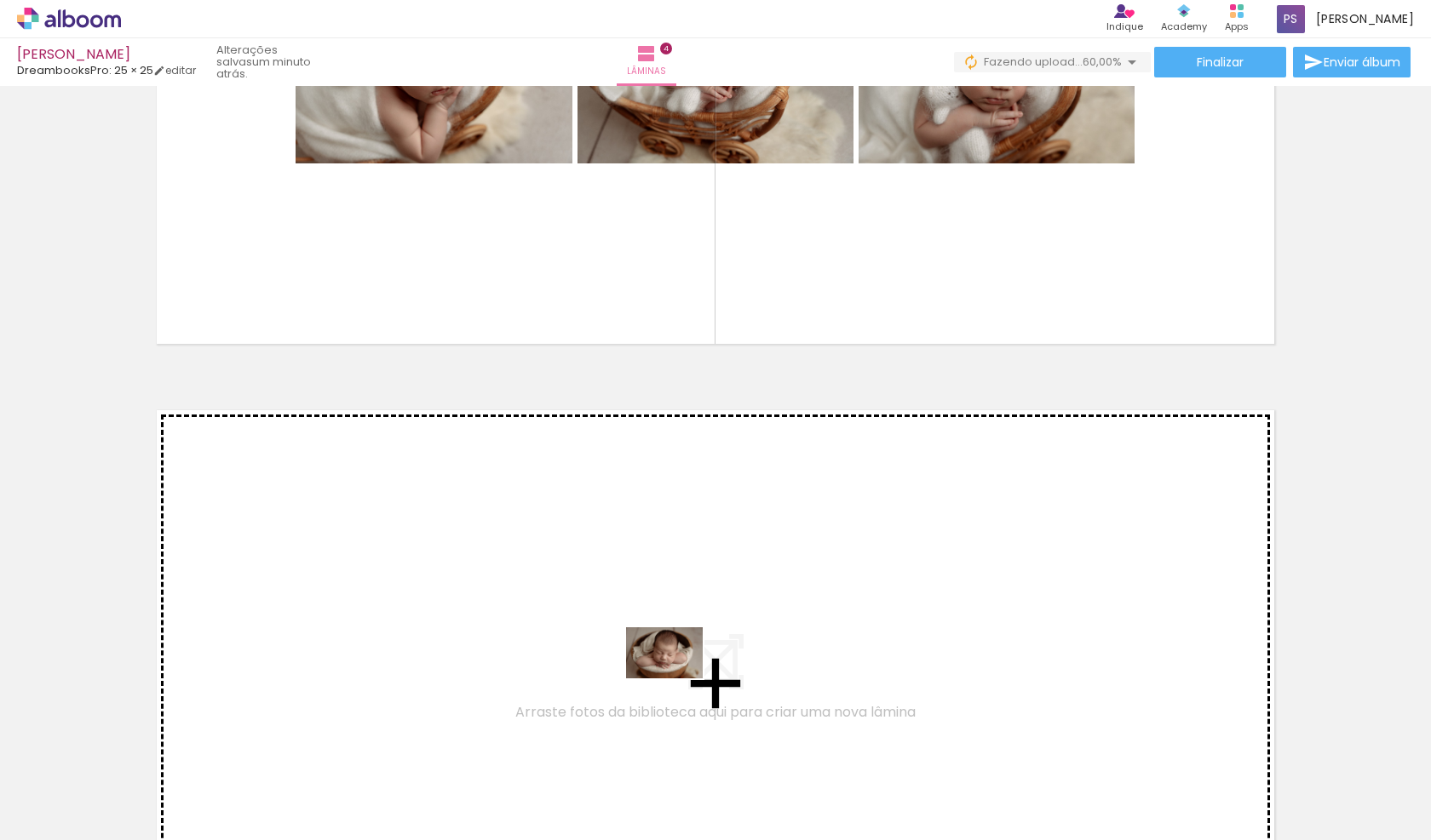
drag, startPoint x: 776, startPoint y: 789, endPoint x: 872, endPoint y: 779, distance: 96.5
click at [673, 677] on quentale-workspace at bounding box center [715, 420] width 1431 height 840
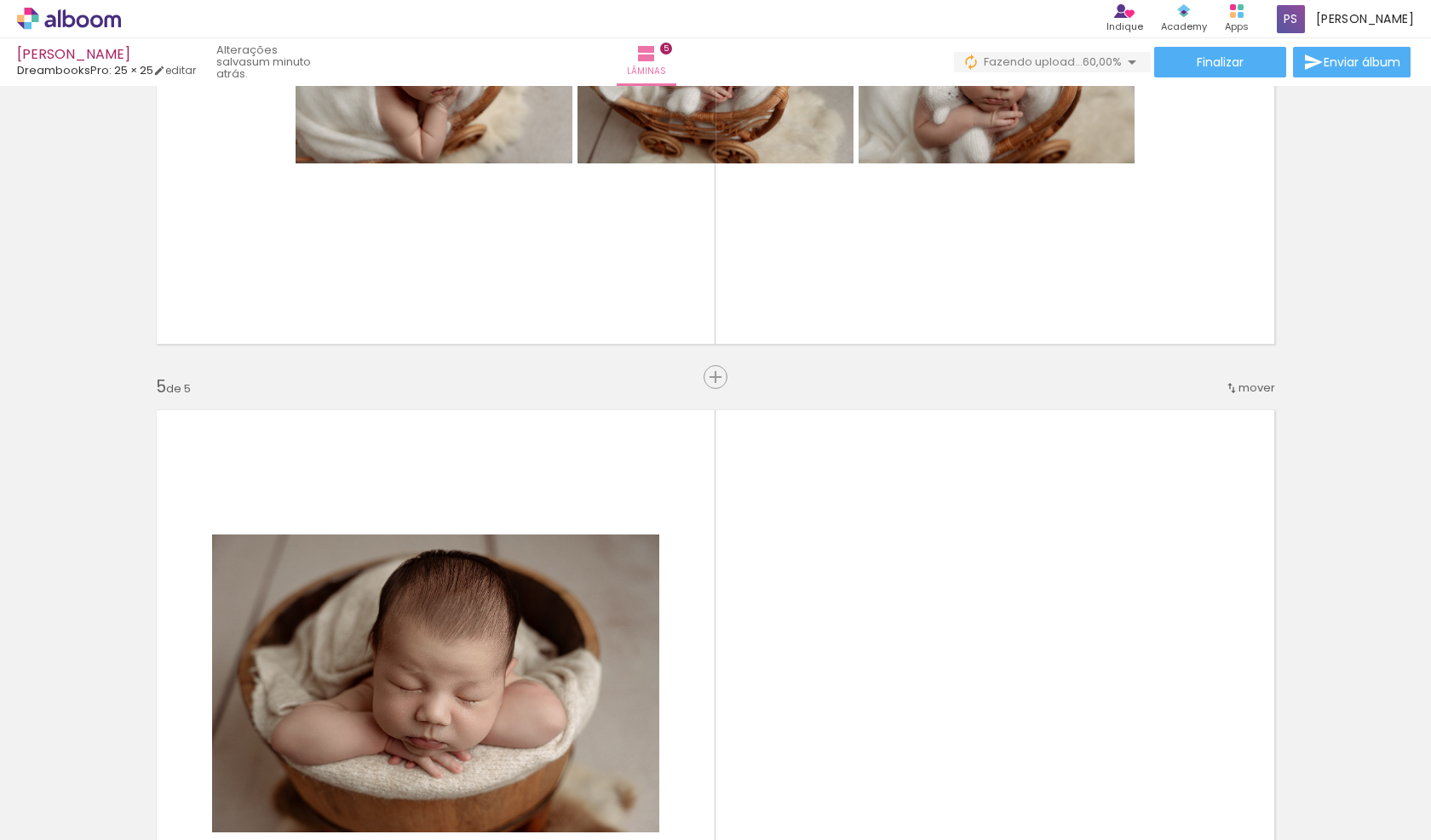
scroll to position [2462, 0]
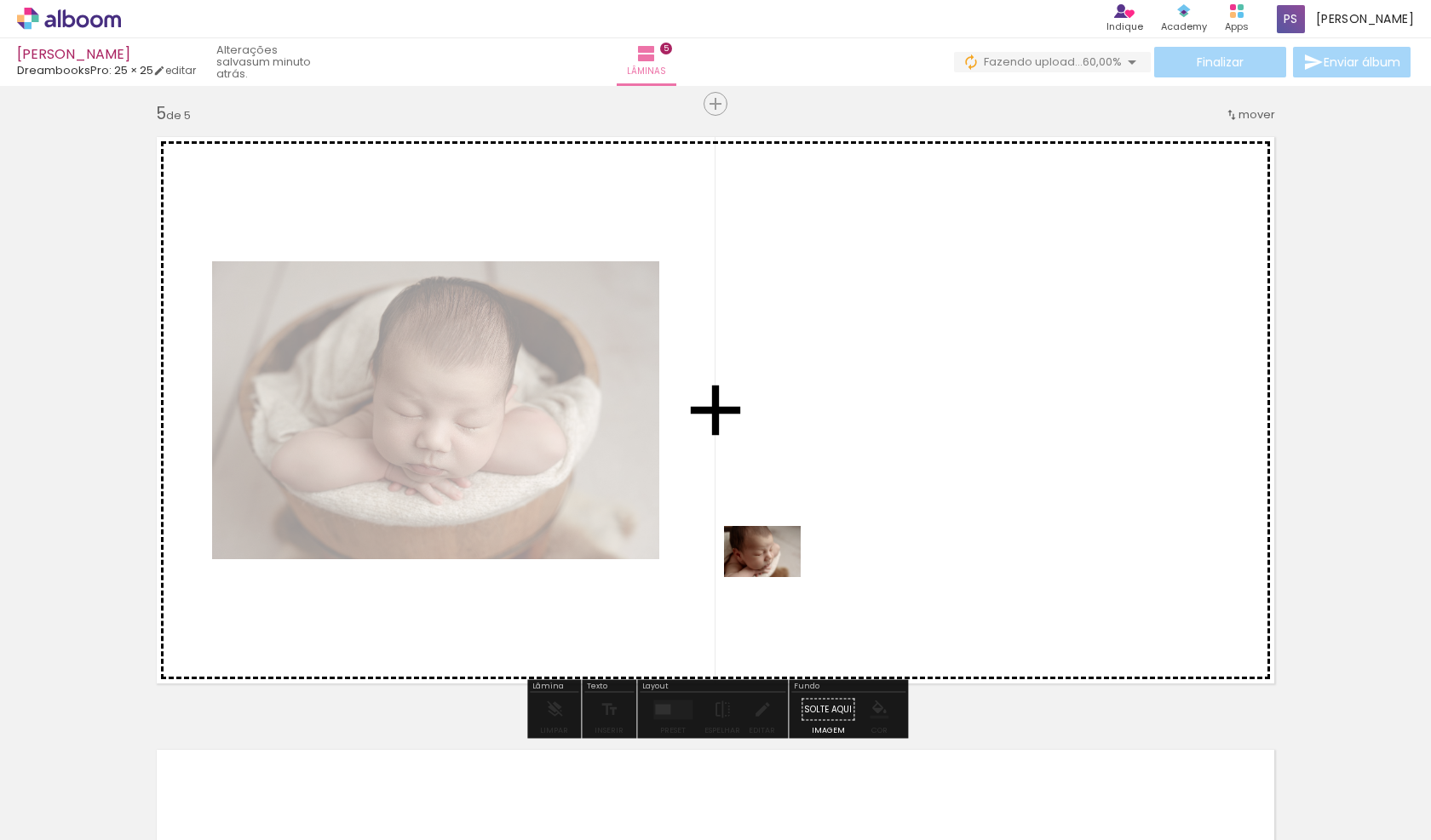
drag, startPoint x: 872, startPoint y: 780, endPoint x: 775, endPoint y: 576, distance: 225.9
click at [775, 576] on quentale-workspace at bounding box center [715, 420] width 1431 height 840
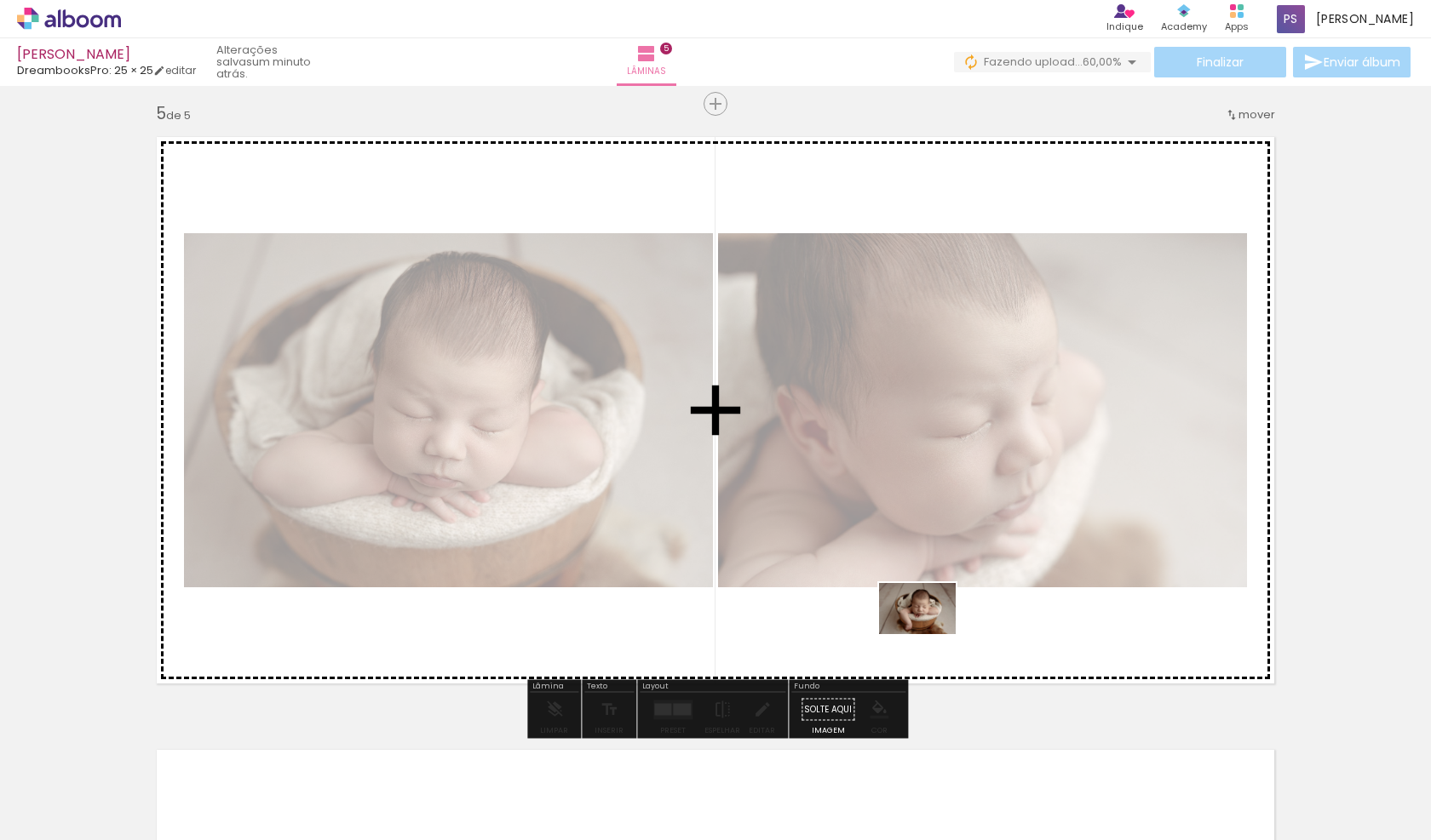
drag, startPoint x: 983, startPoint y: 786, endPoint x: 928, endPoint y: 629, distance: 166.4
click at [928, 629] on quentale-workspace at bounding box center [715, 420] width 1431 height 840
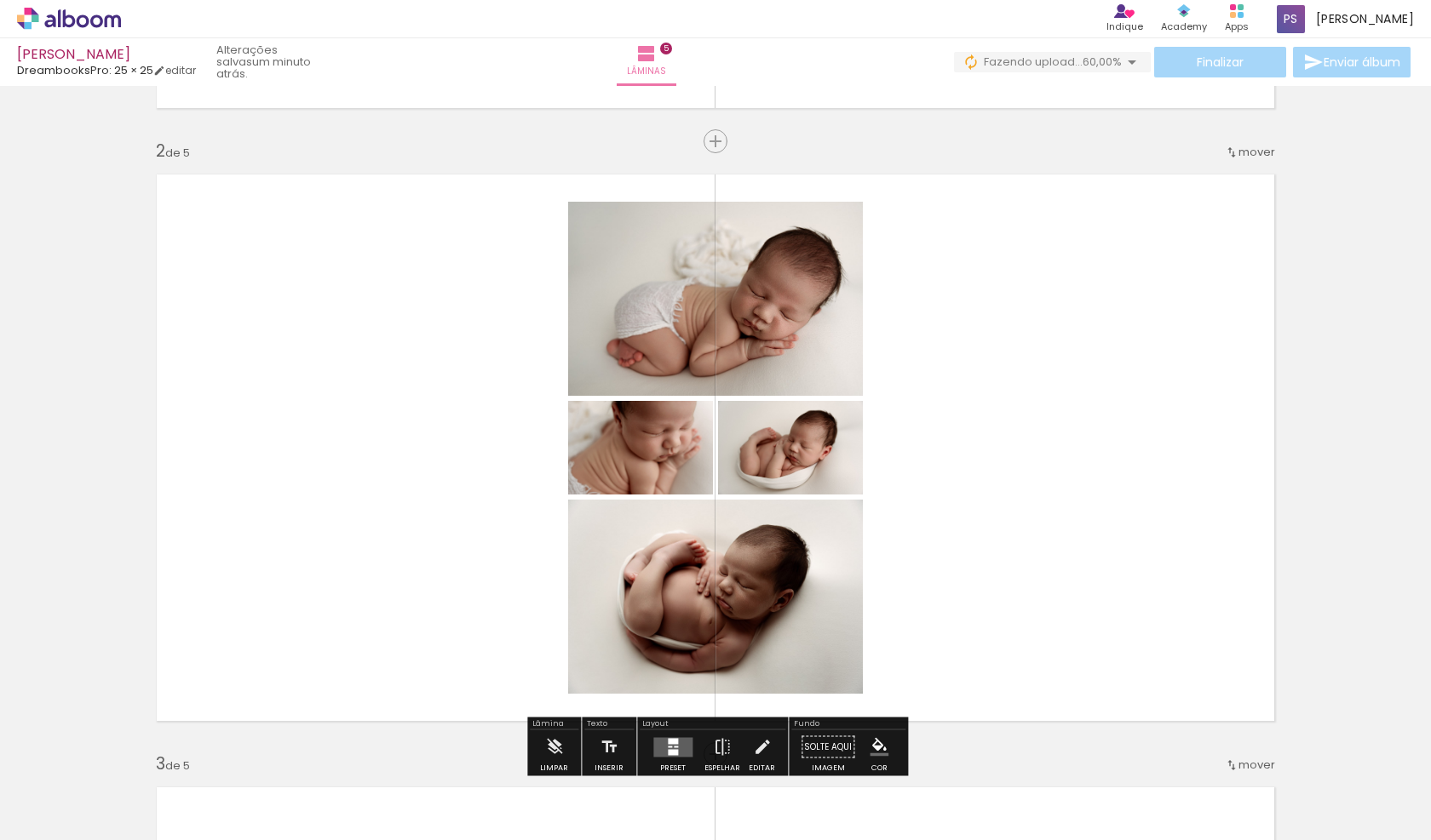
scroll to position [574, 0]
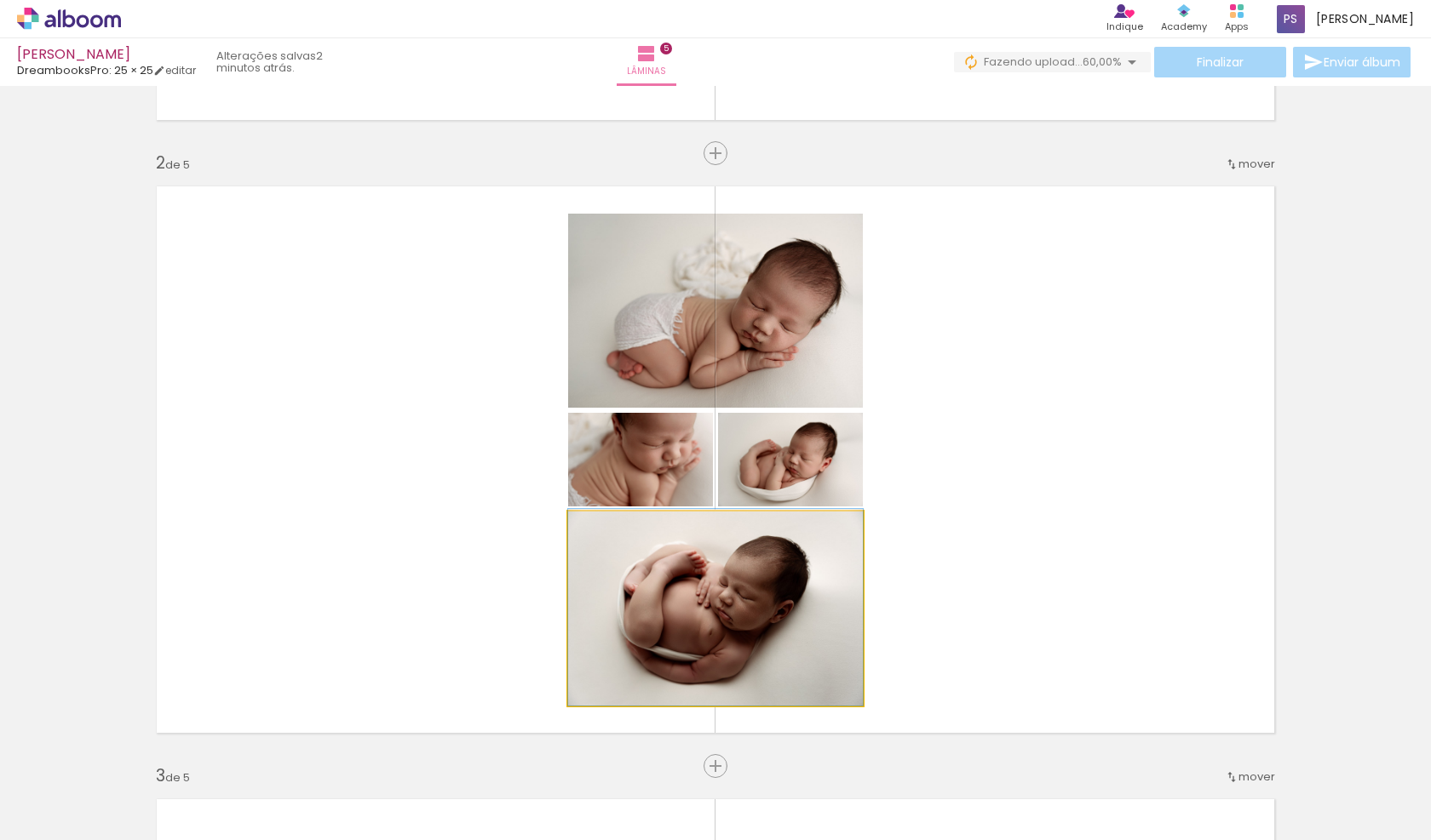
drag, startPoint x: 687, startPoint y: 601, endPoint x: 745, endPoint y: 596, distance: 58.2
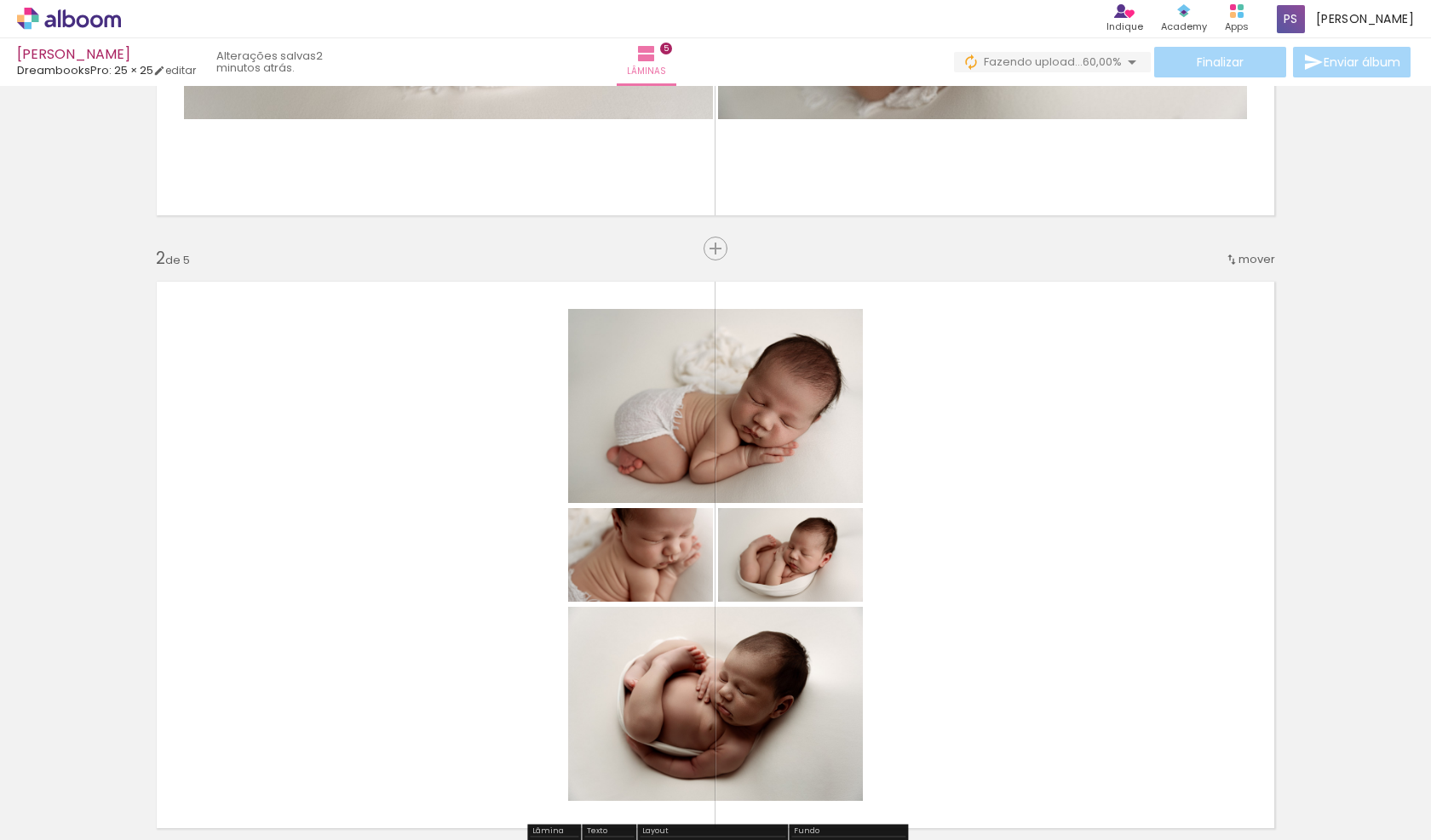
scroll to position [434, 0]
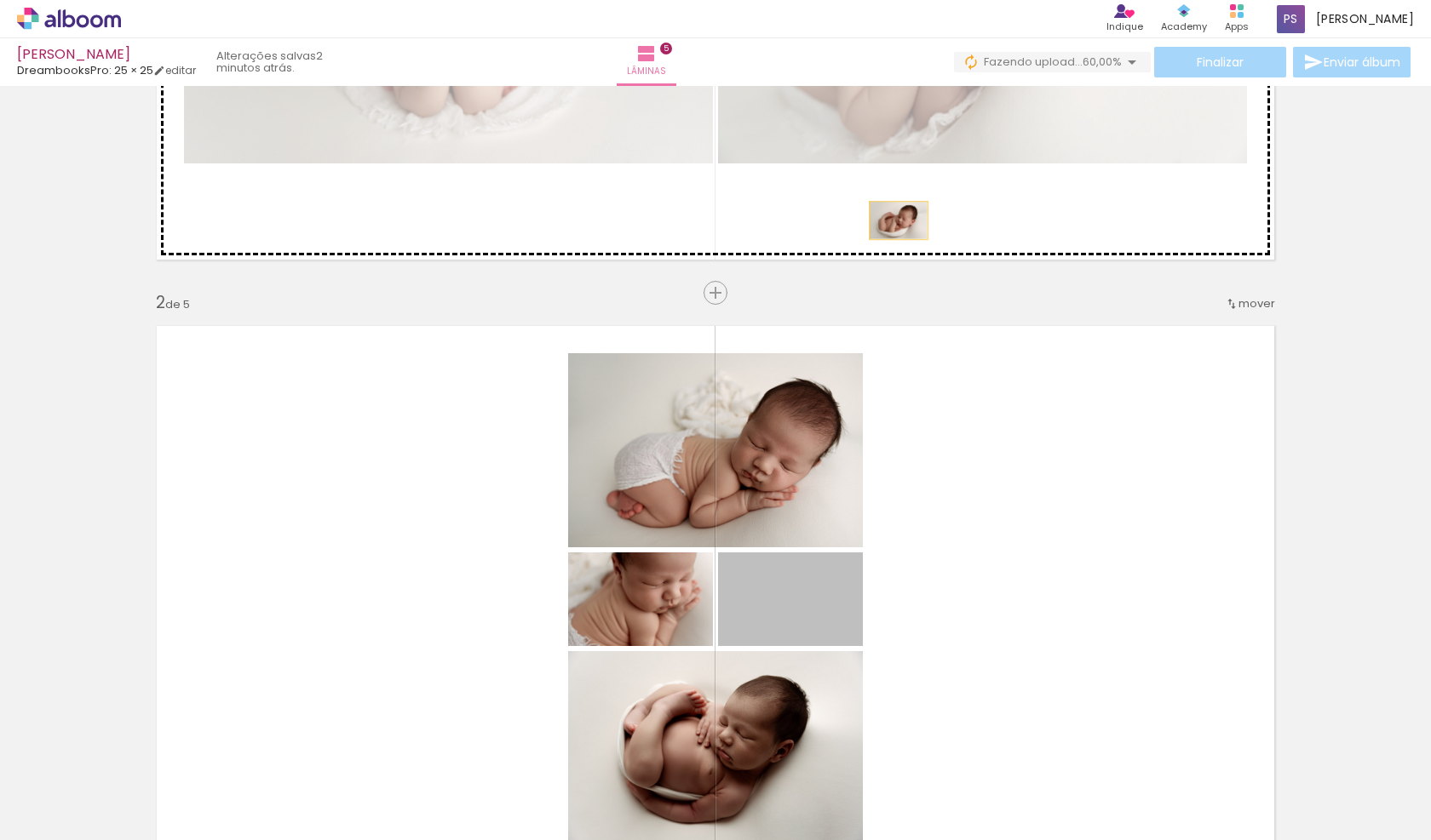
drag, startPoint x: 826, startPoint y: 622, endPoint x: 898, endPoint y: 220, distance: 408.4
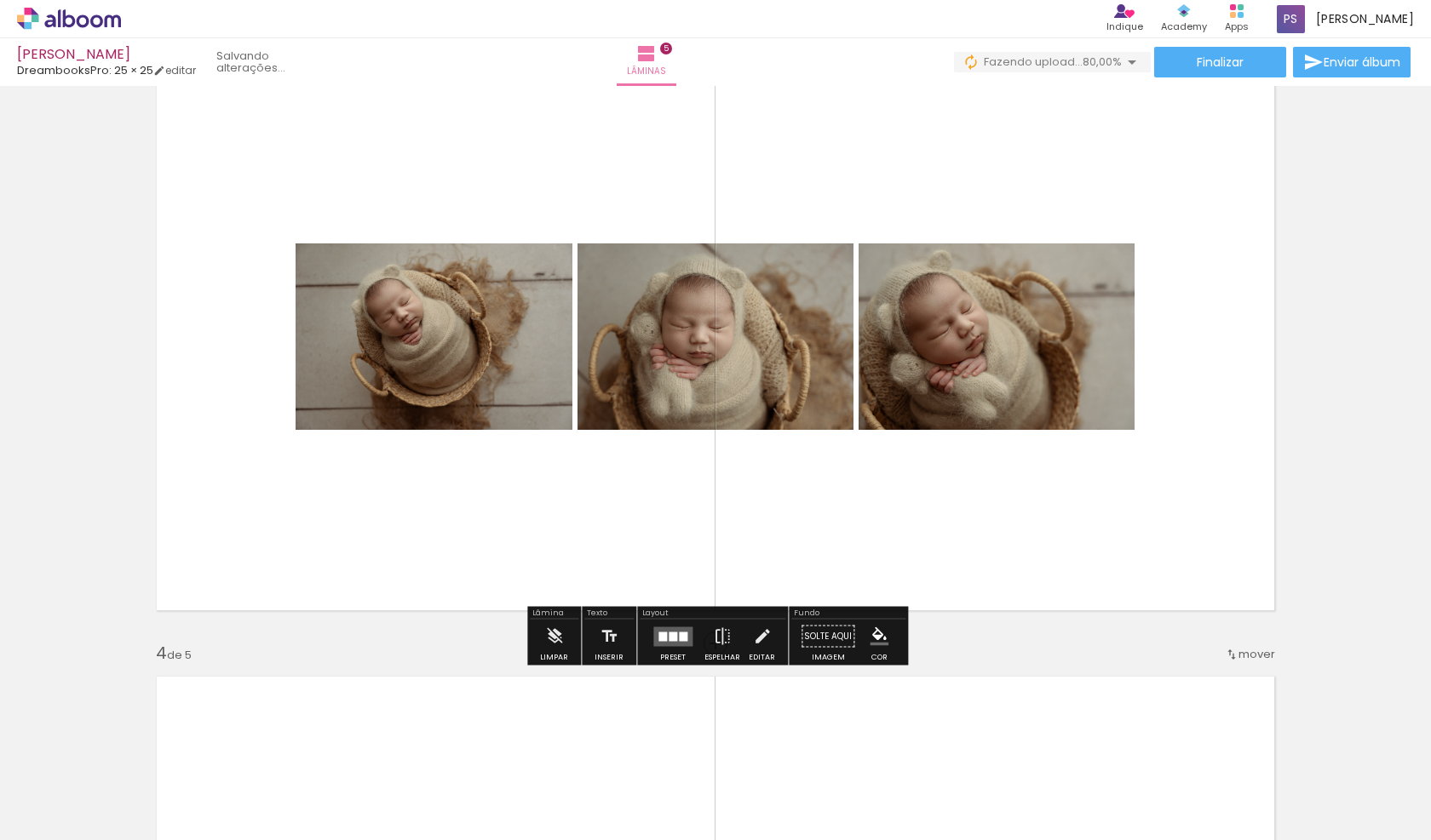
scroll to position [2119, 0]
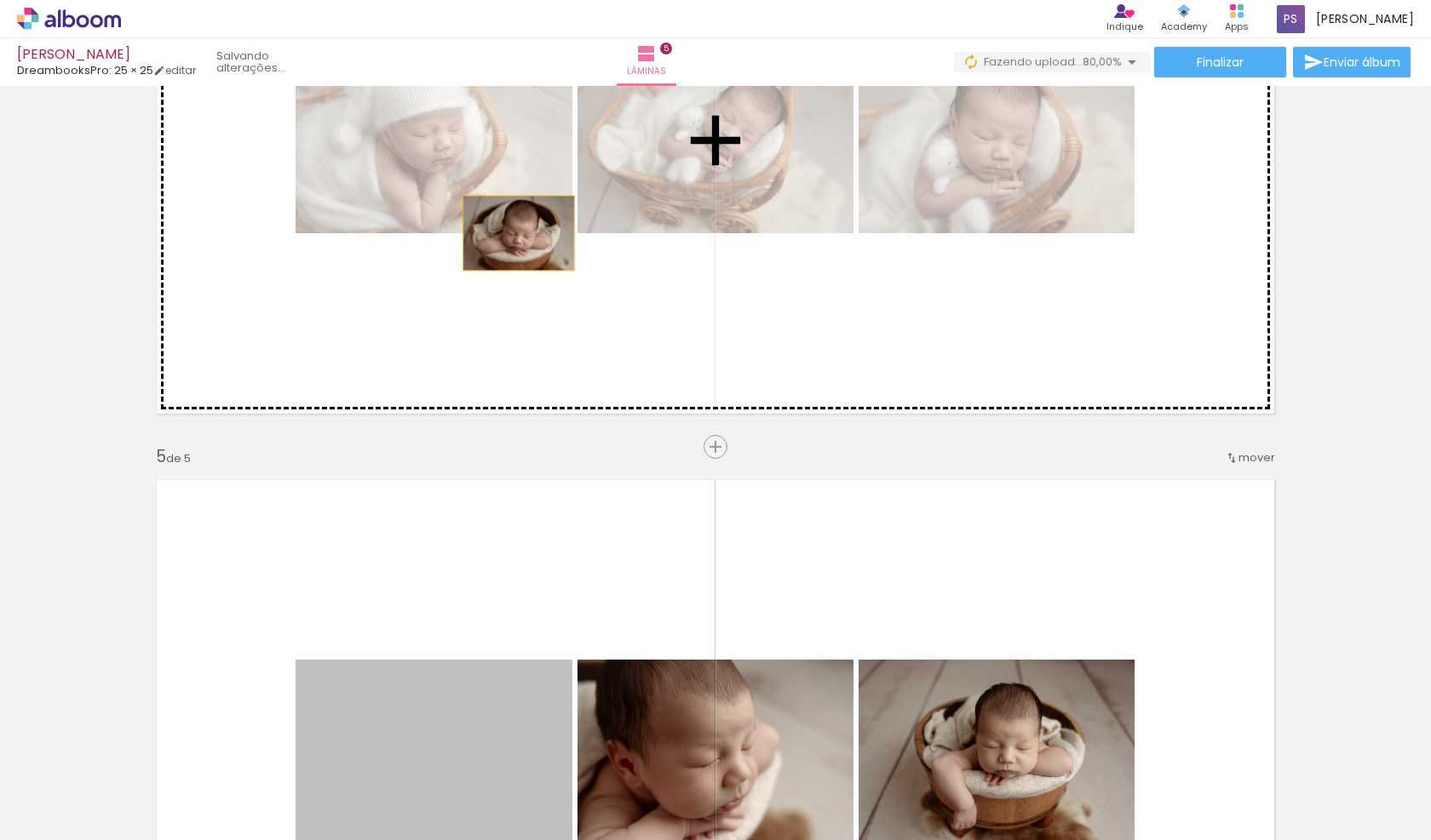
drag, startPoint x: 540, startPoint y: 690, endPoint x: 519, endPoint y: 233, distance: 457.5
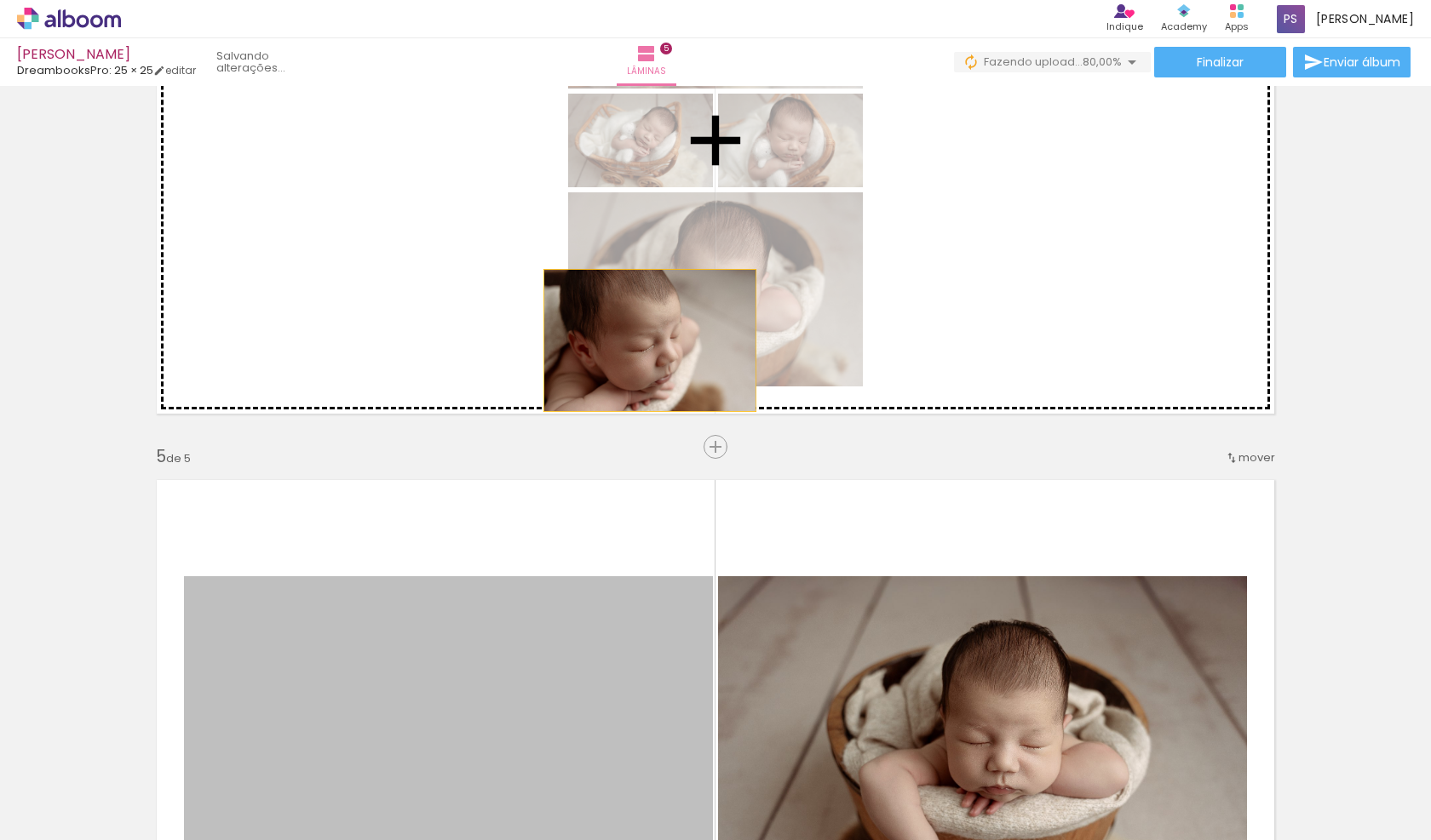
drag, startPoint x: 651, startPoint y: 646, endPoint x: 1045, endPoint y: 703, distance: 398.1
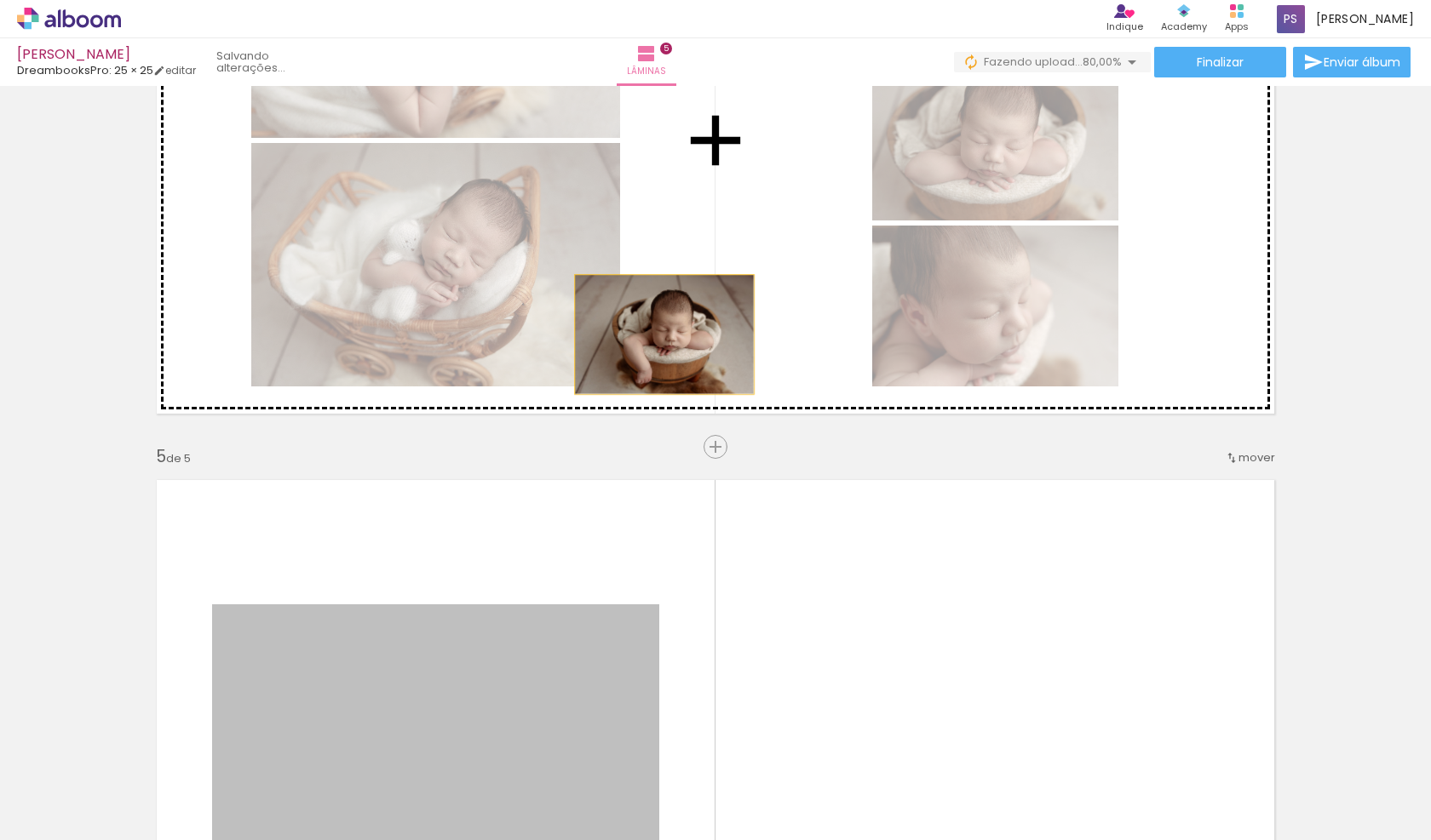
drag, startPoint x: 424, startPoint y: 703, endPoint x: 727, endPoint y: 347, distance: 467.5
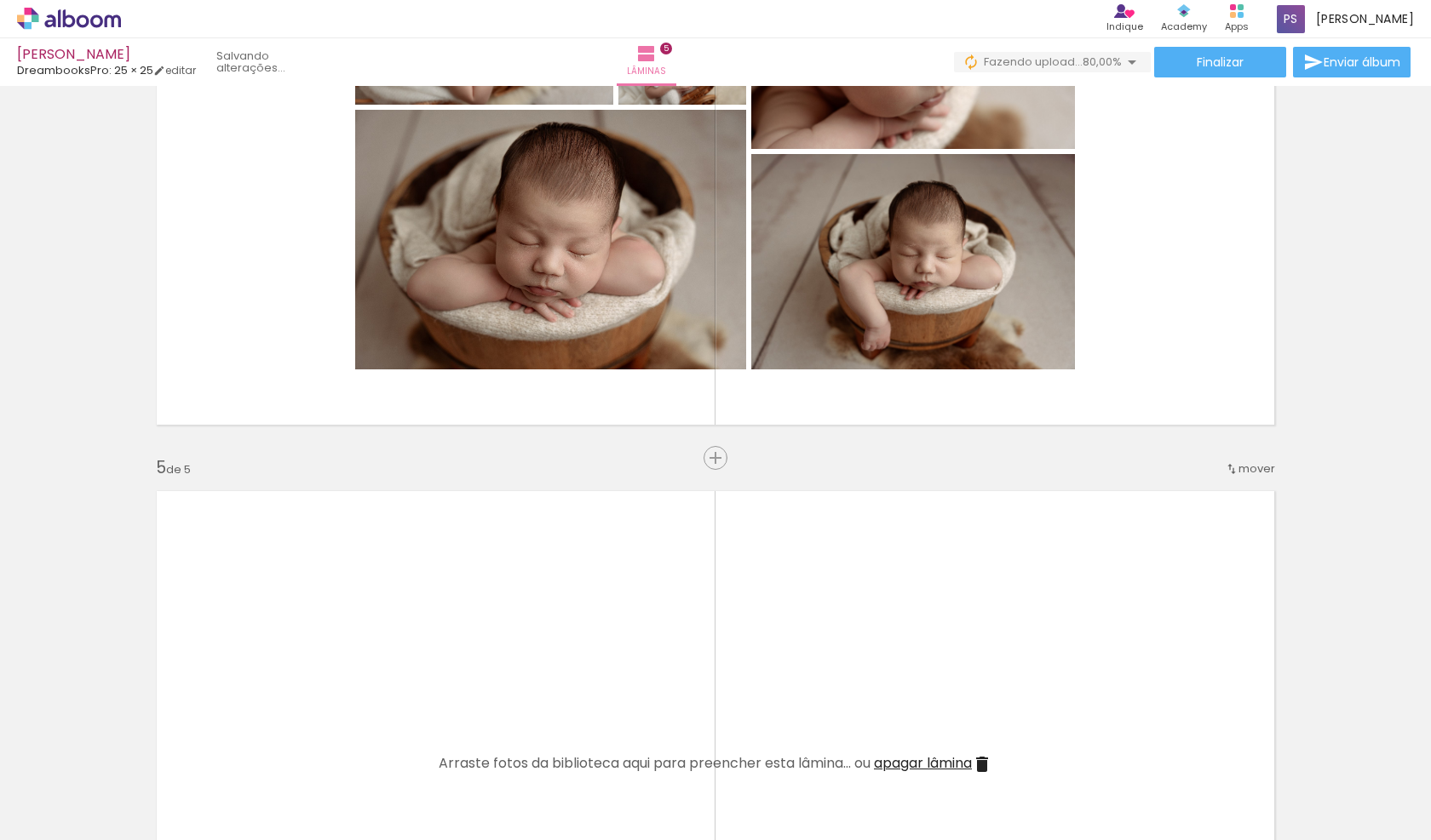
scroll to position [2299, 0]
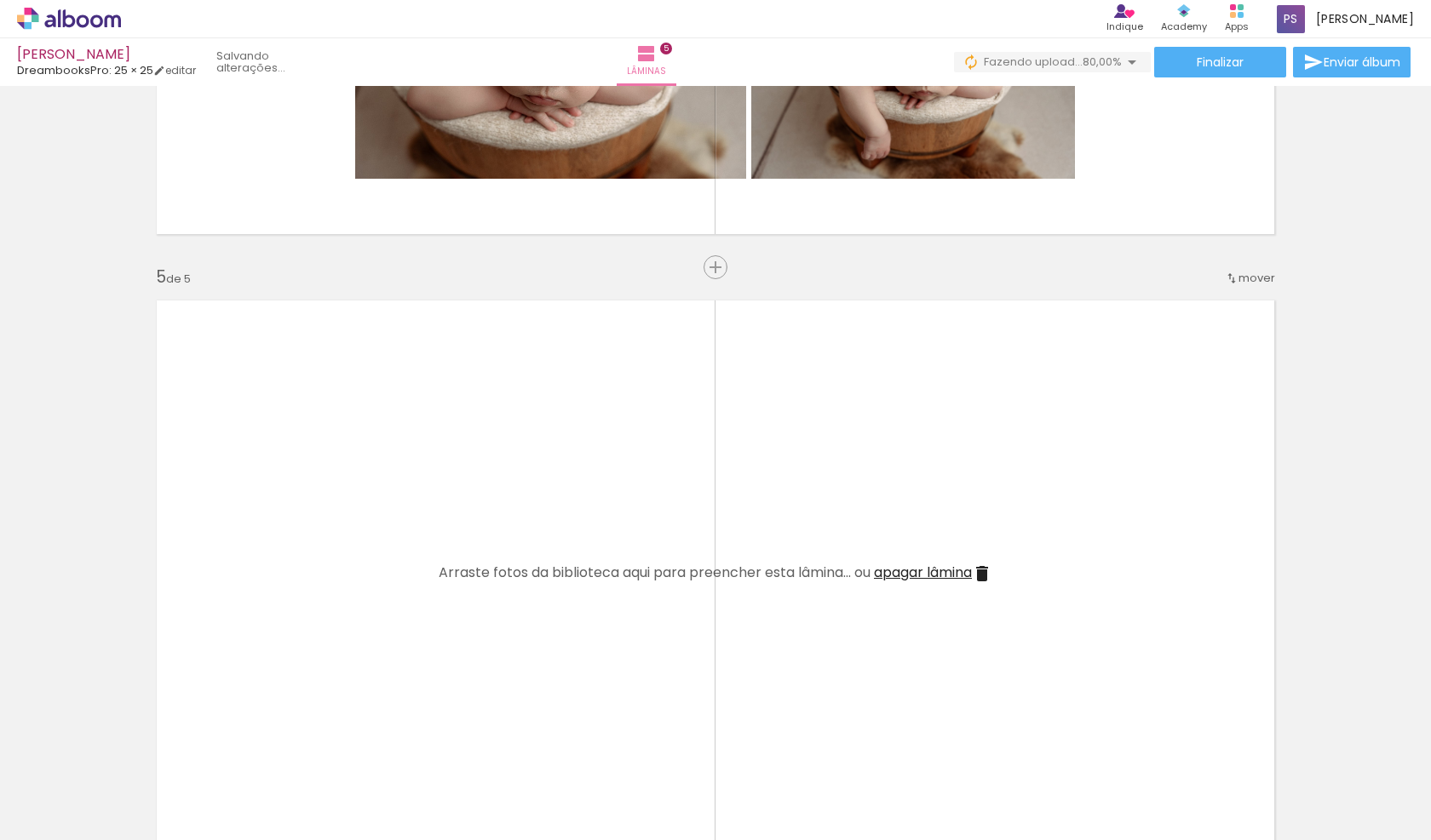
click at [932, 566] on span "apagar lâmina" at bounding box center [923, 572] width 98 height 20
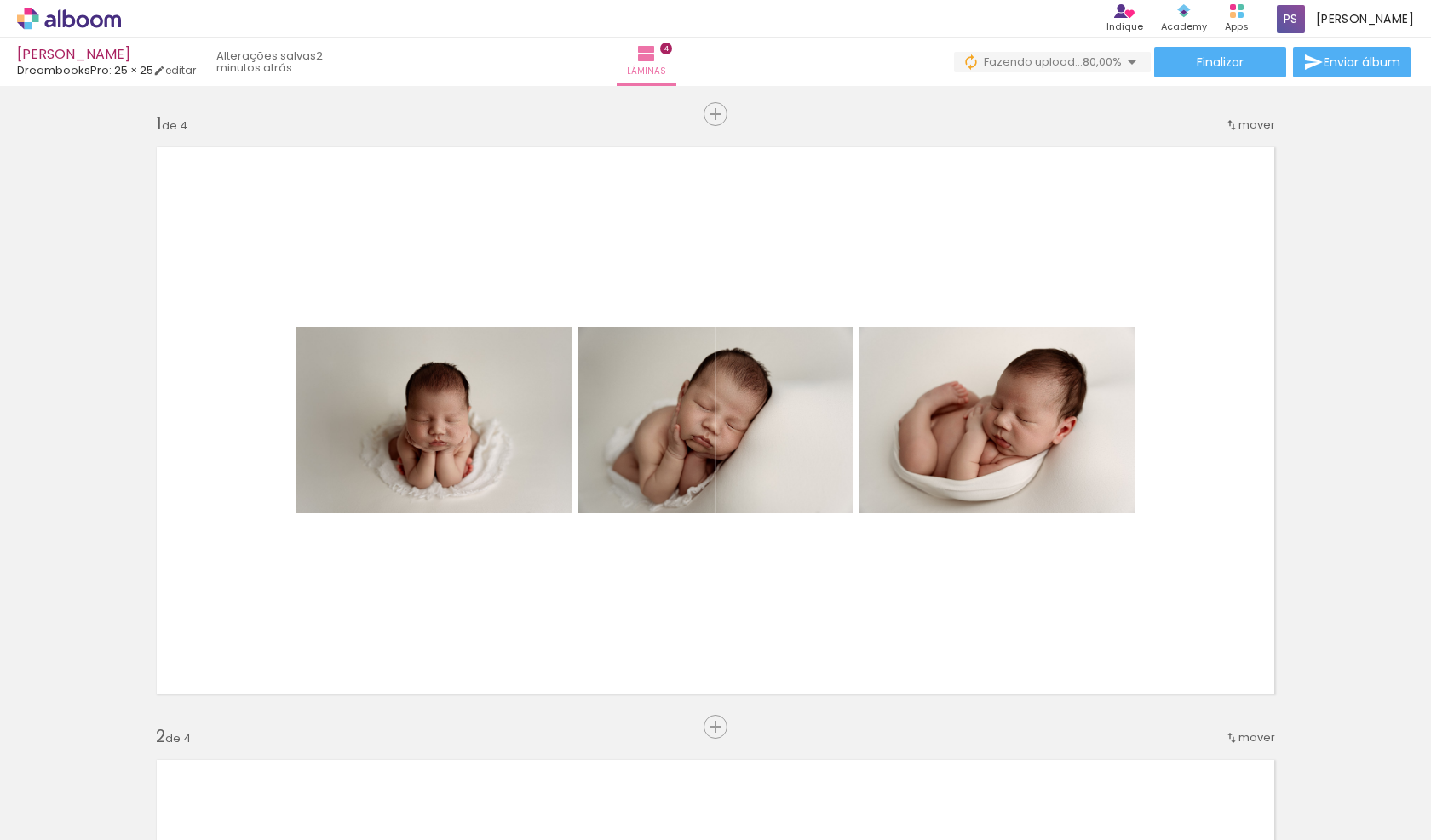
scroll to position [0, 0]
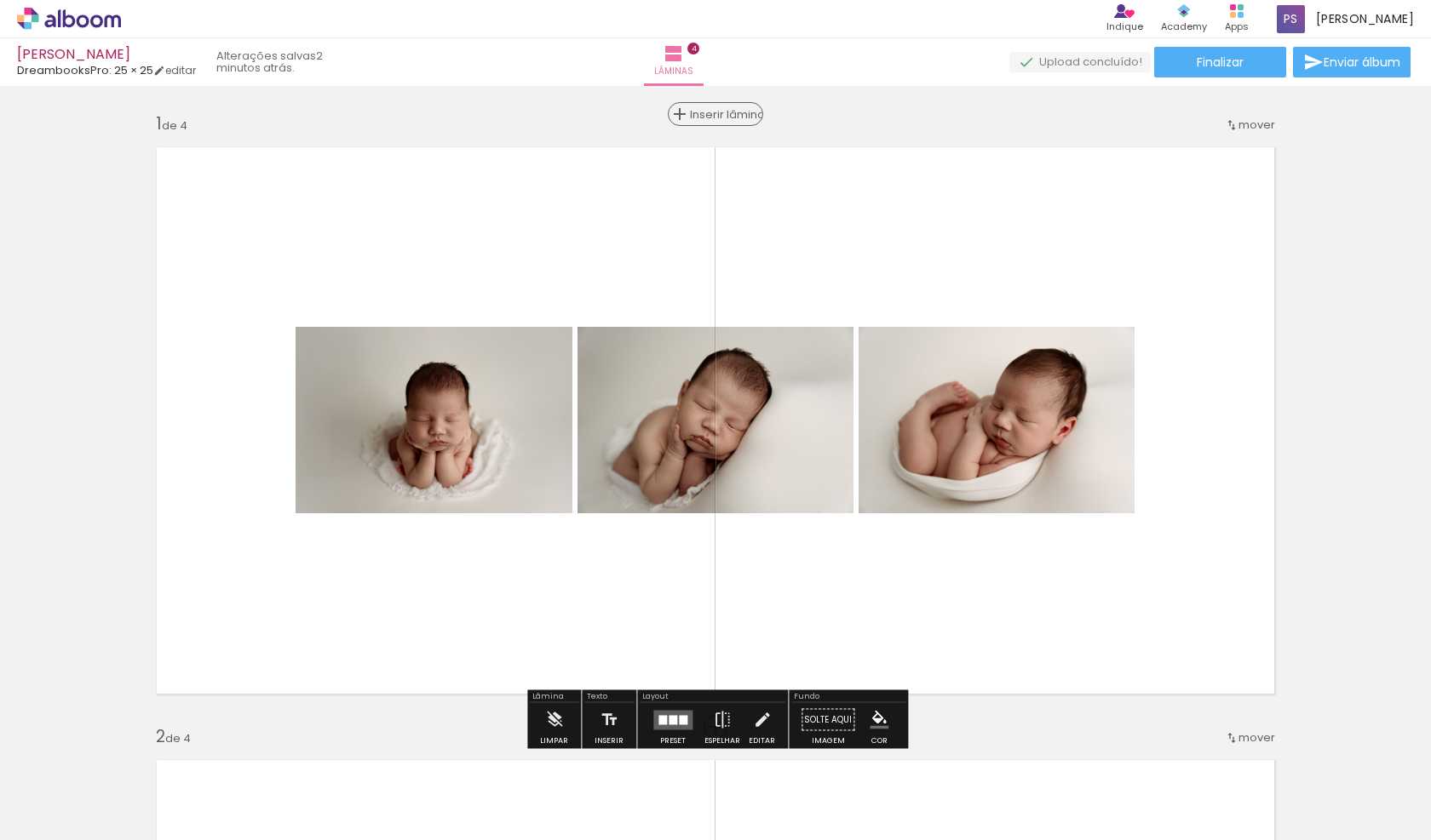
click at [713, 116] on span "Inserir lâmina" at bounding box center [723, 114] width 67 height 11
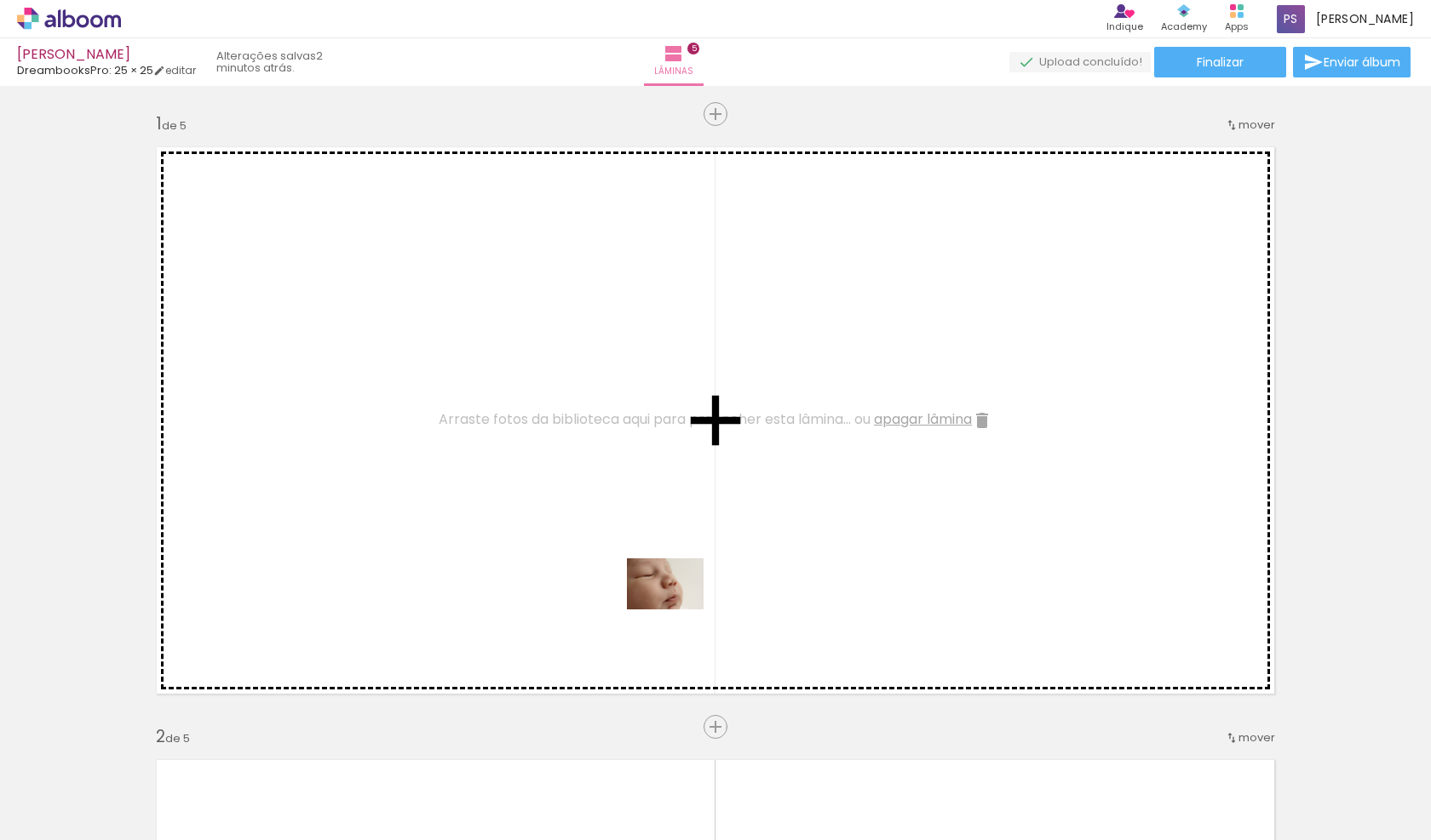
drag, startPoint x: 1172, startPoint y: 791, endPoint x: 676, endPoint y: 608, distance: 528.7
click at [676, 608] on quentale-workspace at bounding box center [715, 420] width 1431 height 840
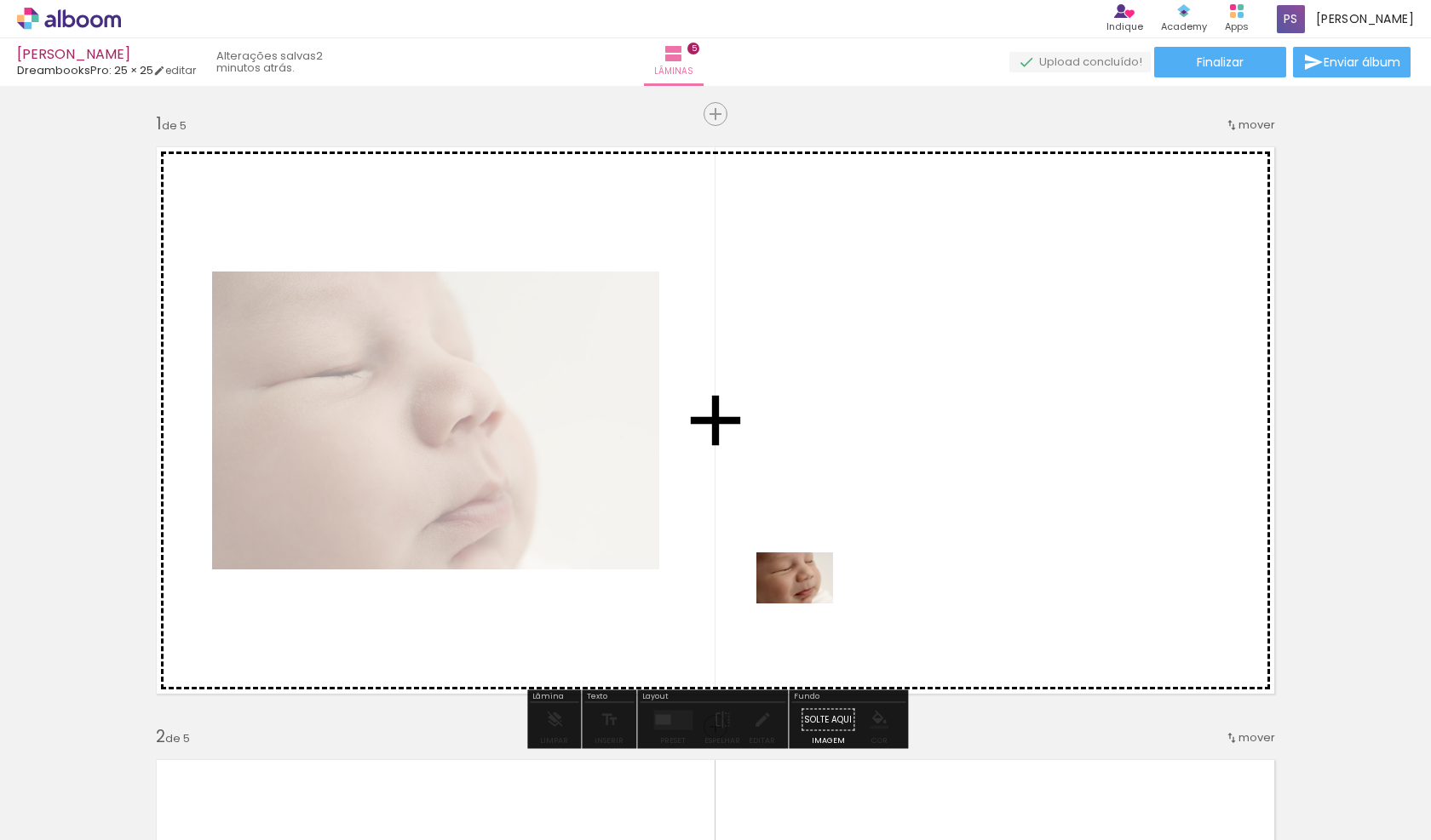
drag, startPoint x: 1267, startPoint y: 786, endPoint x: 808, endPoint y: 604, distance: 493.8
click at [808, 604] on quentale-workspace at bounding box center [715, 420] width 1431 height 840
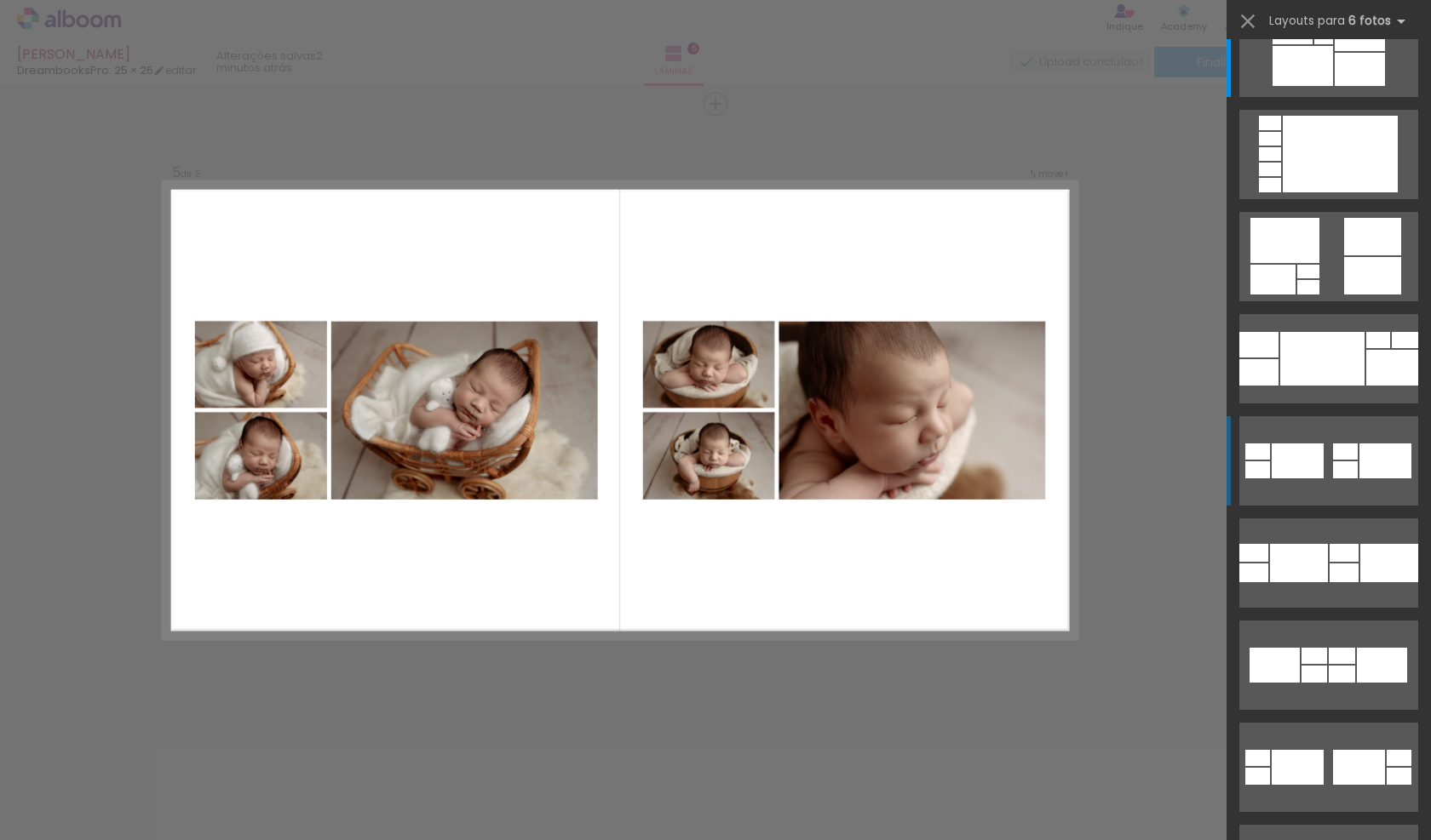
scroll to position [241, 0]
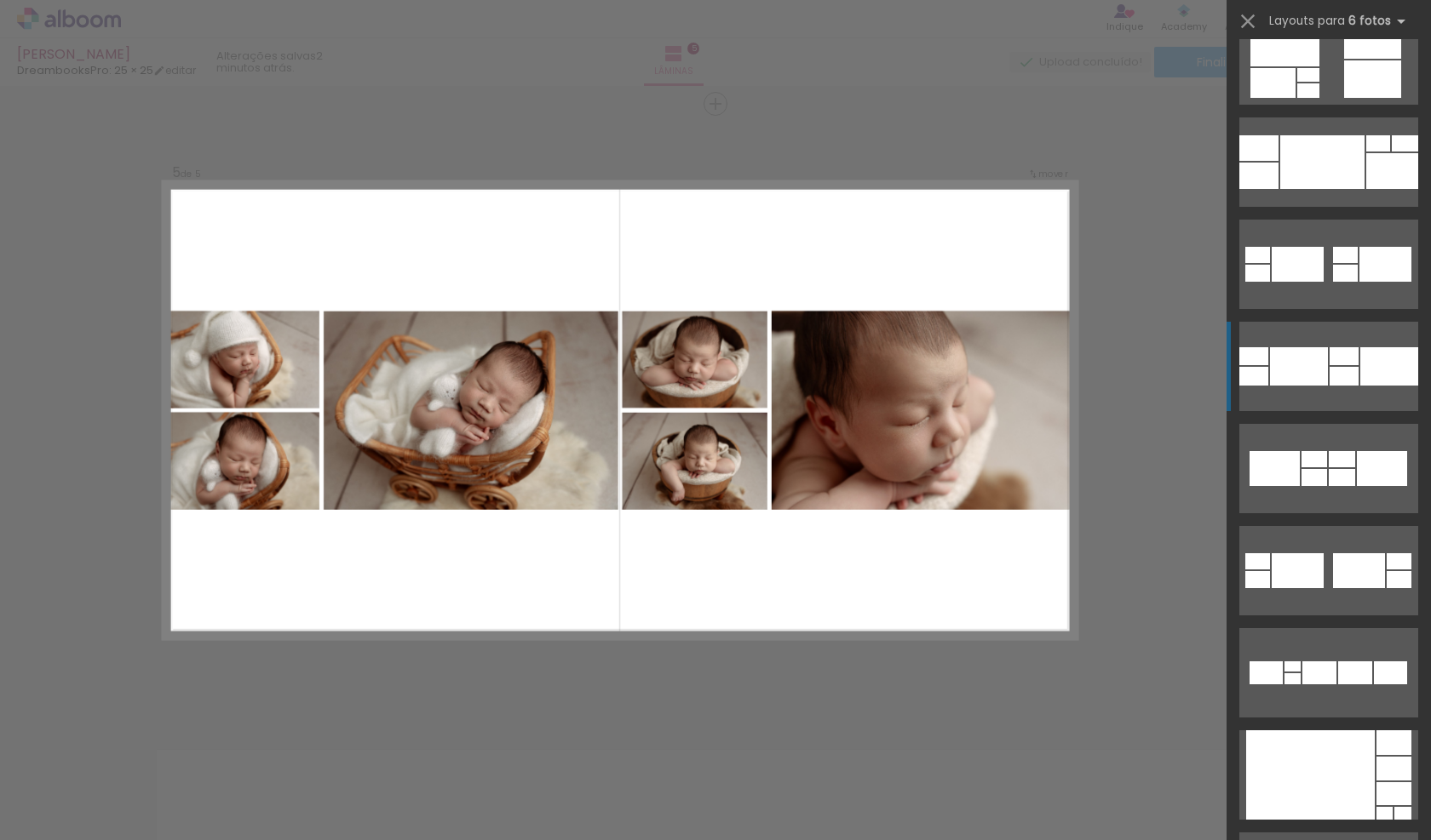
click at [1338, 381] on div at bounding box center [1344, 377] width 29 height 19
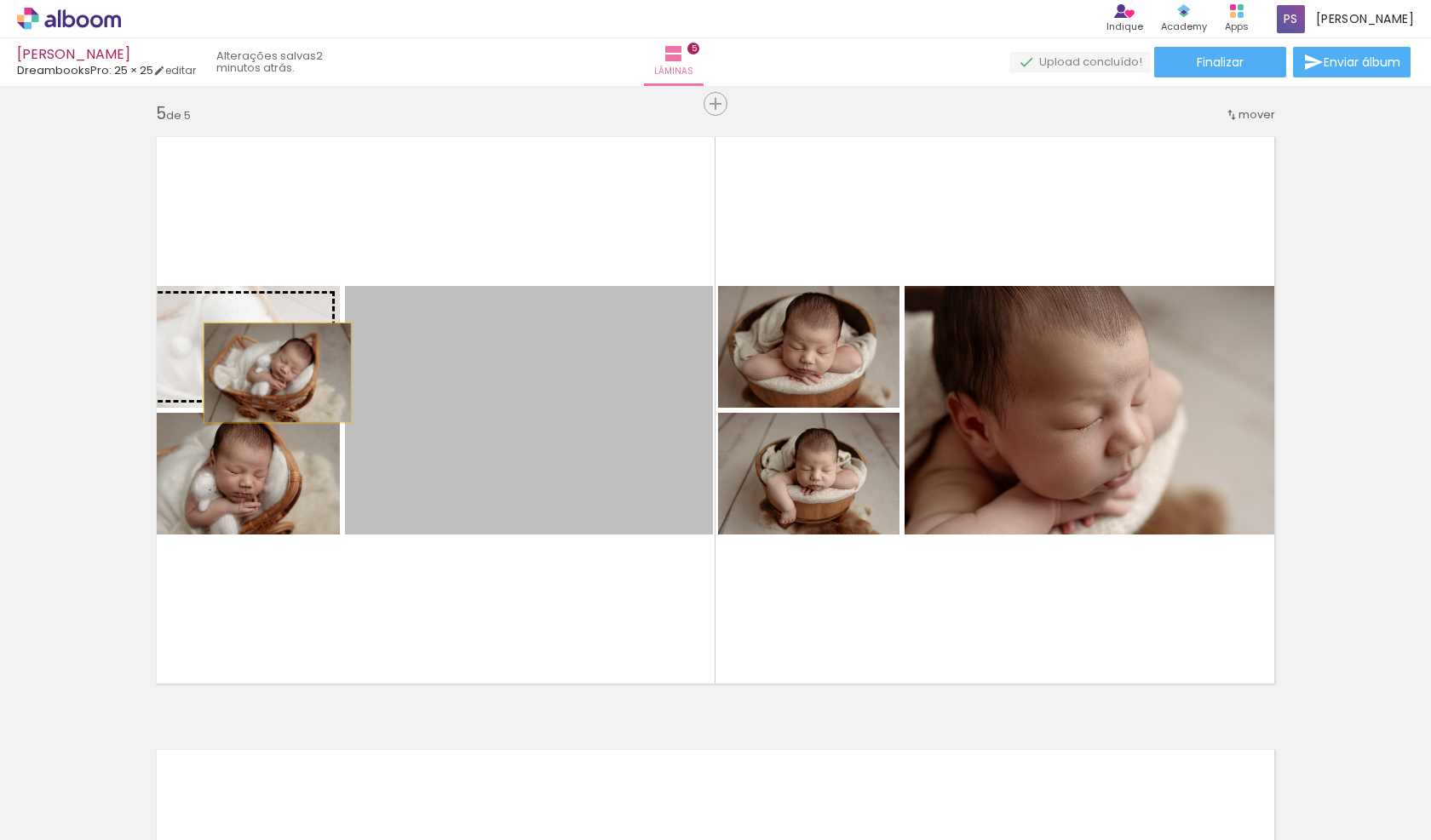
drag, startPoint x: 465, startPoint y: 423, endPoint x: 278, endPoint y: 373, distance: 193.6
click at [0, 0] on slot at bounding box center [0, 0] width 0 height 0
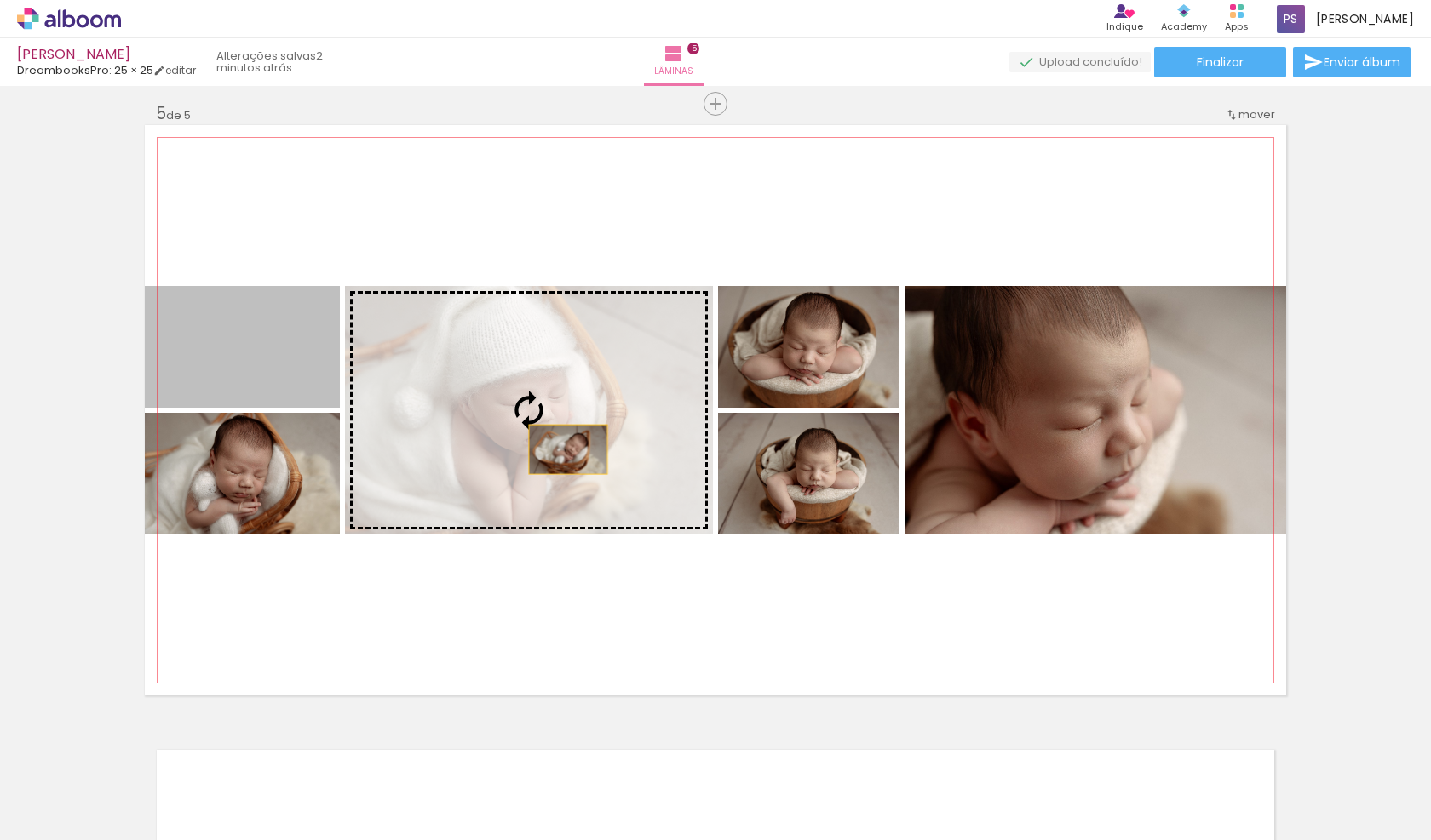
drag, startPoint x: 240, startPoint y: 360, endPoint x: 574, endPoint y: 449, distance: 345.7
click at [0, 0] on slot at bounding box center [0, 0] width 0 height 0
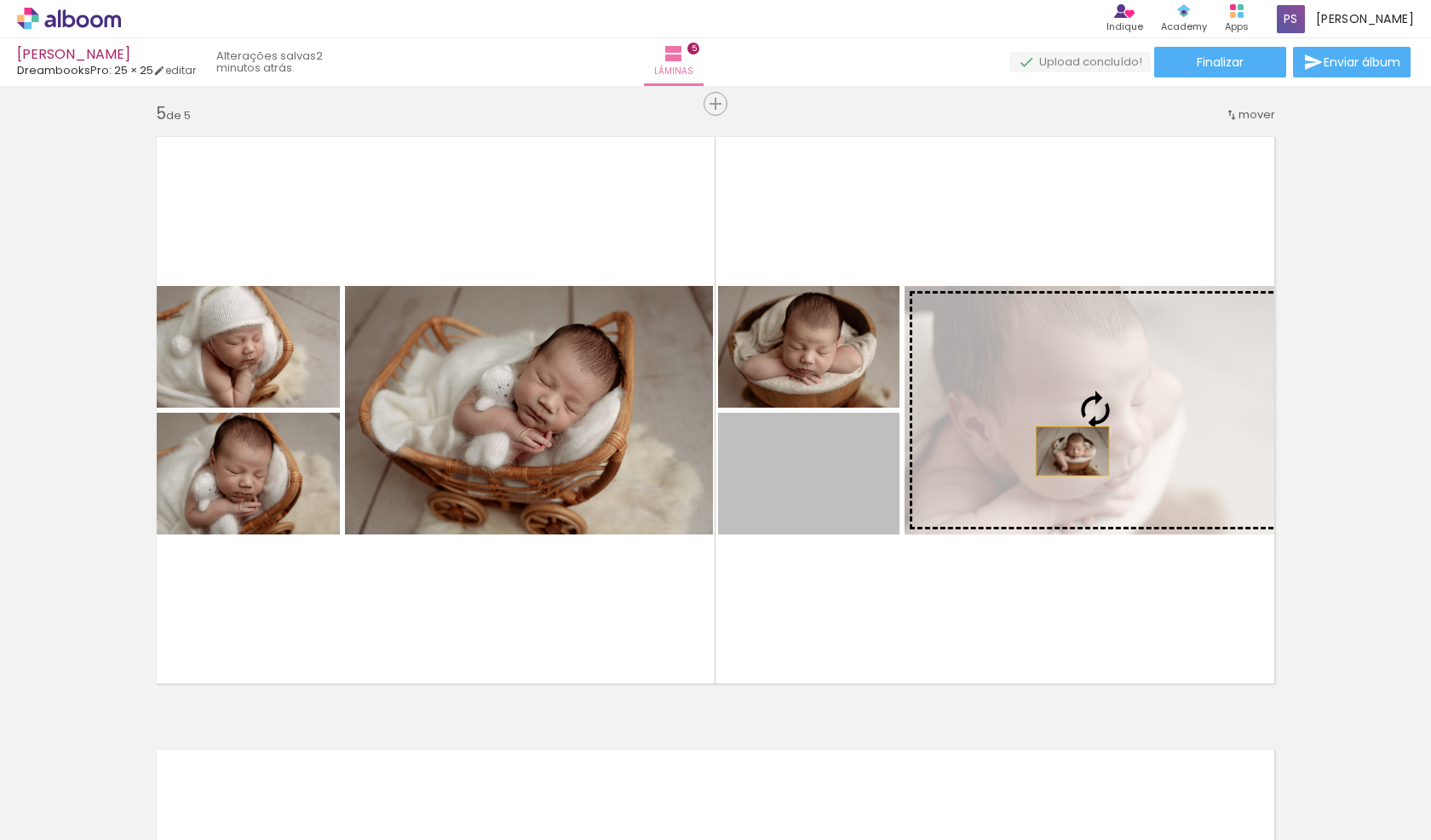
drag, startPoint x: 847, startPoint y: 491, endPoint x: 1072, endPoint y: 451, distance: 228.5
click at [0, 0] on slot at bounding box center [0, 0] width 0 height 0
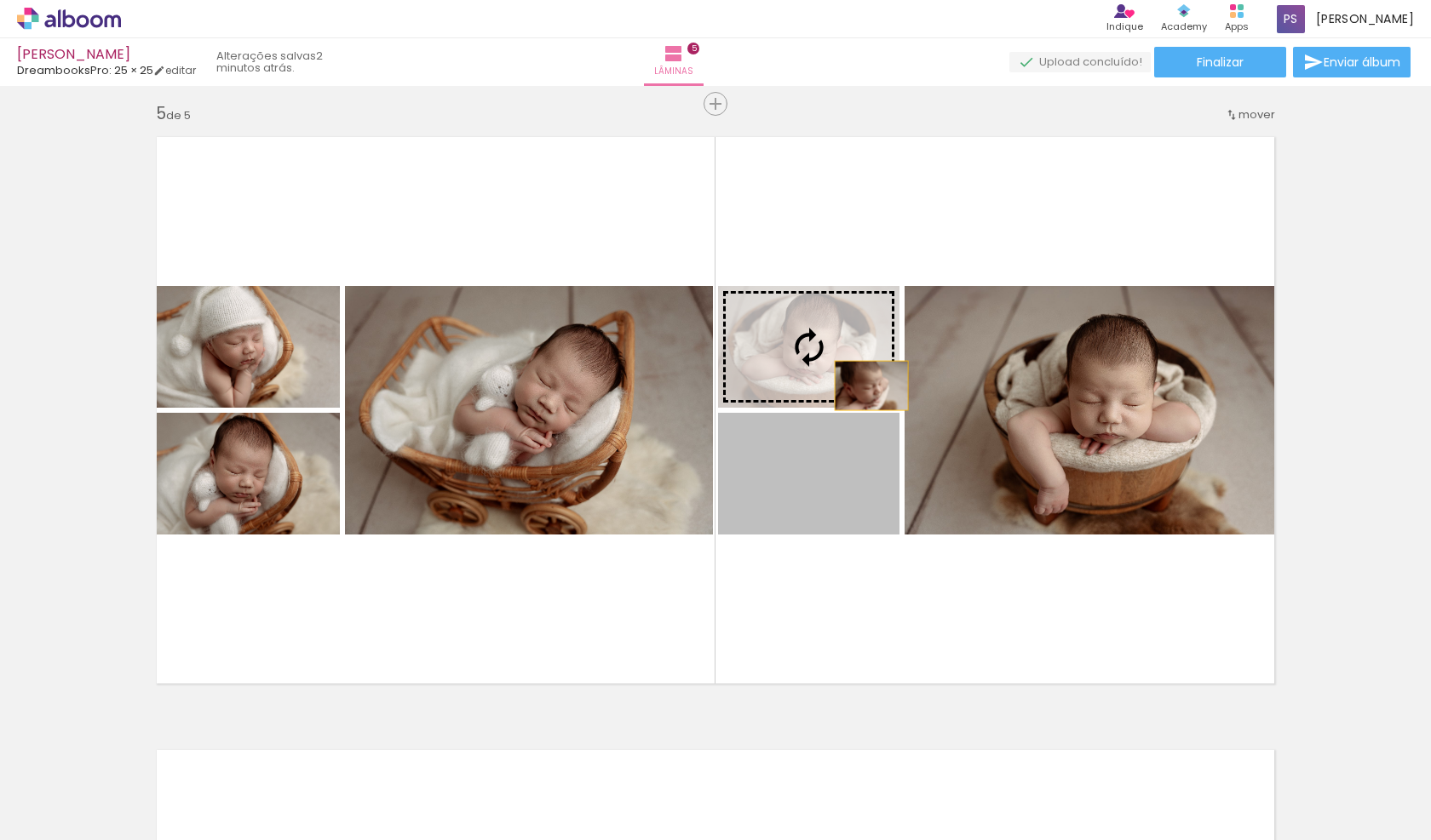
drag, startPoint x: 870, startPoint y: 468, endPoint x: 872, endPoint y: 385, distance: 83.0
click at [0, 0] on slot at bounding box center [0, 0] width 0 height 0
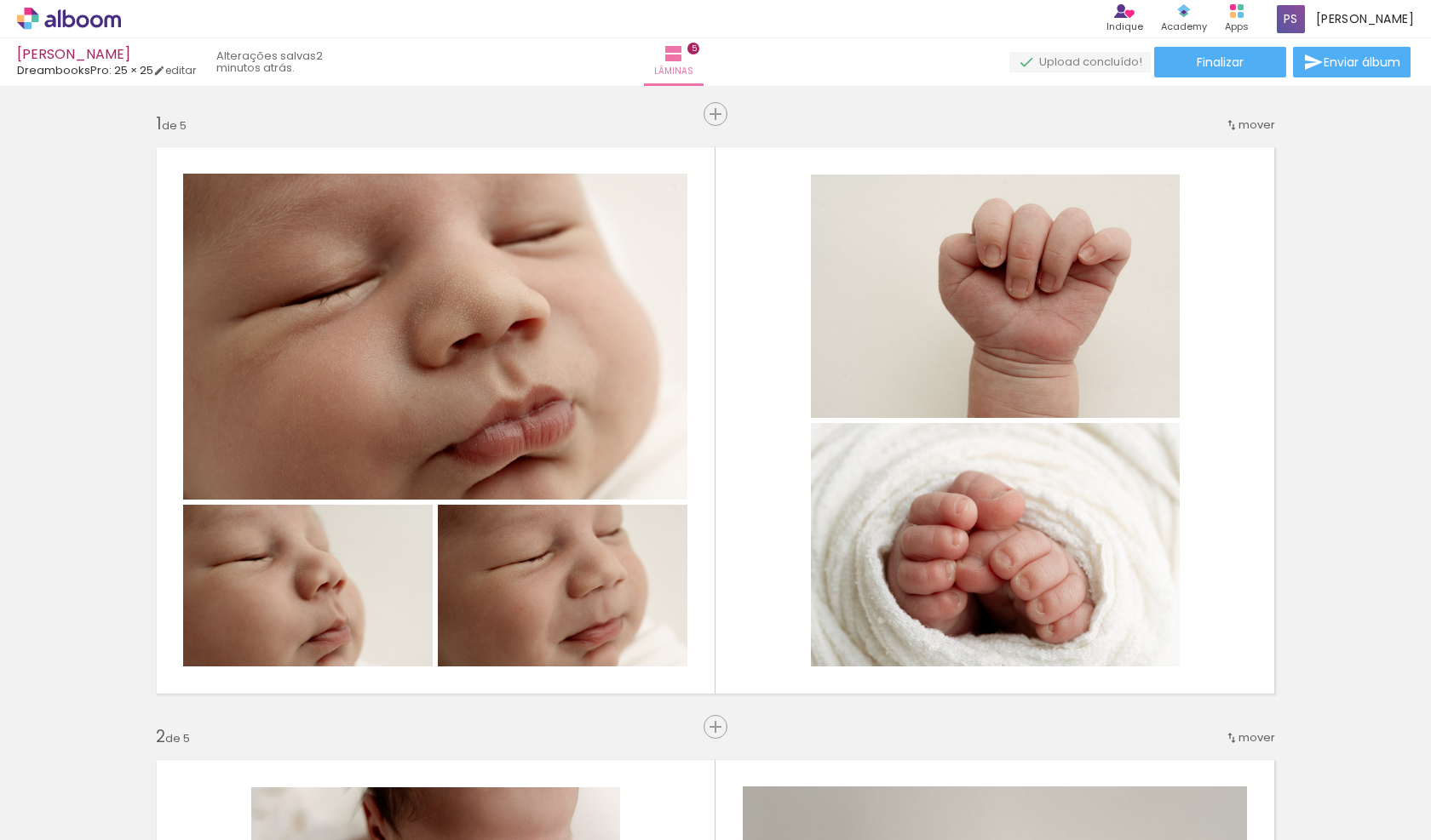
scroll to position [0, 0]
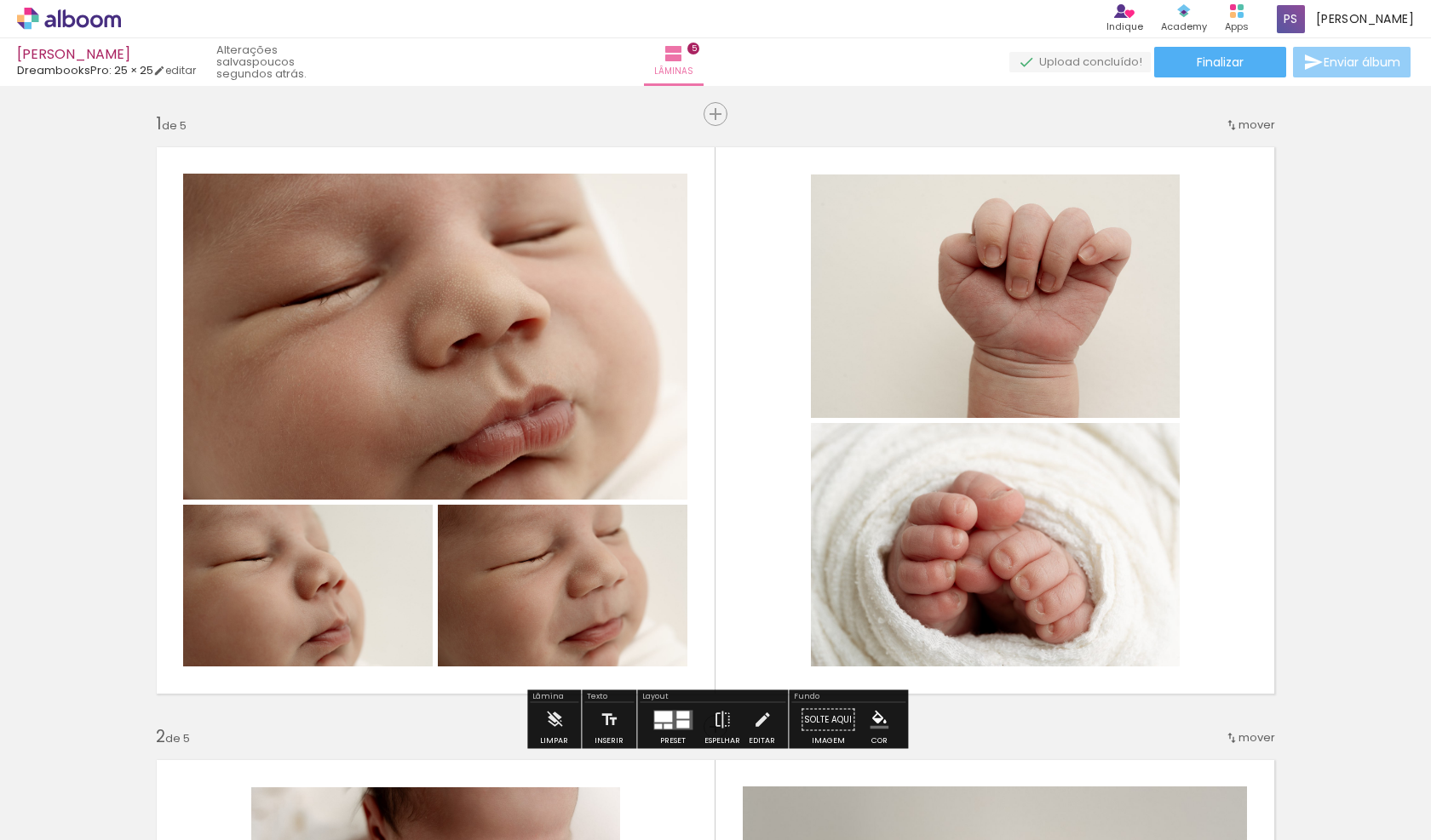
click at [1354, 66] on span "Enviar álbum" at bounding box center [1362, 62] width 77 height 12
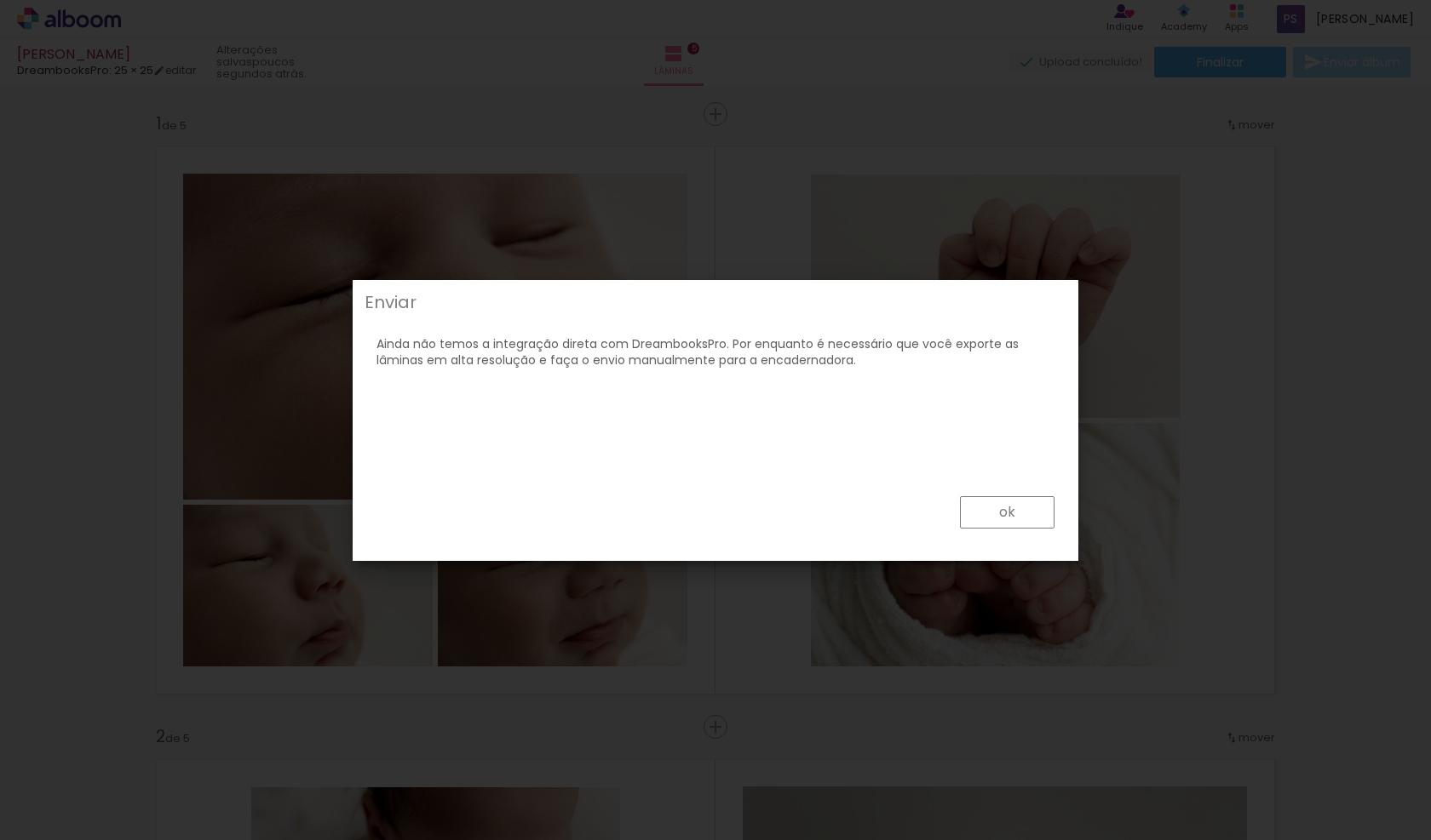
click at [984, 494] on div "ok" at bounding box center [716, 516] width 716 height 77
click at [985, 501] on paper-button "ok" at bounding box center [1006, 512] width 94 height 32
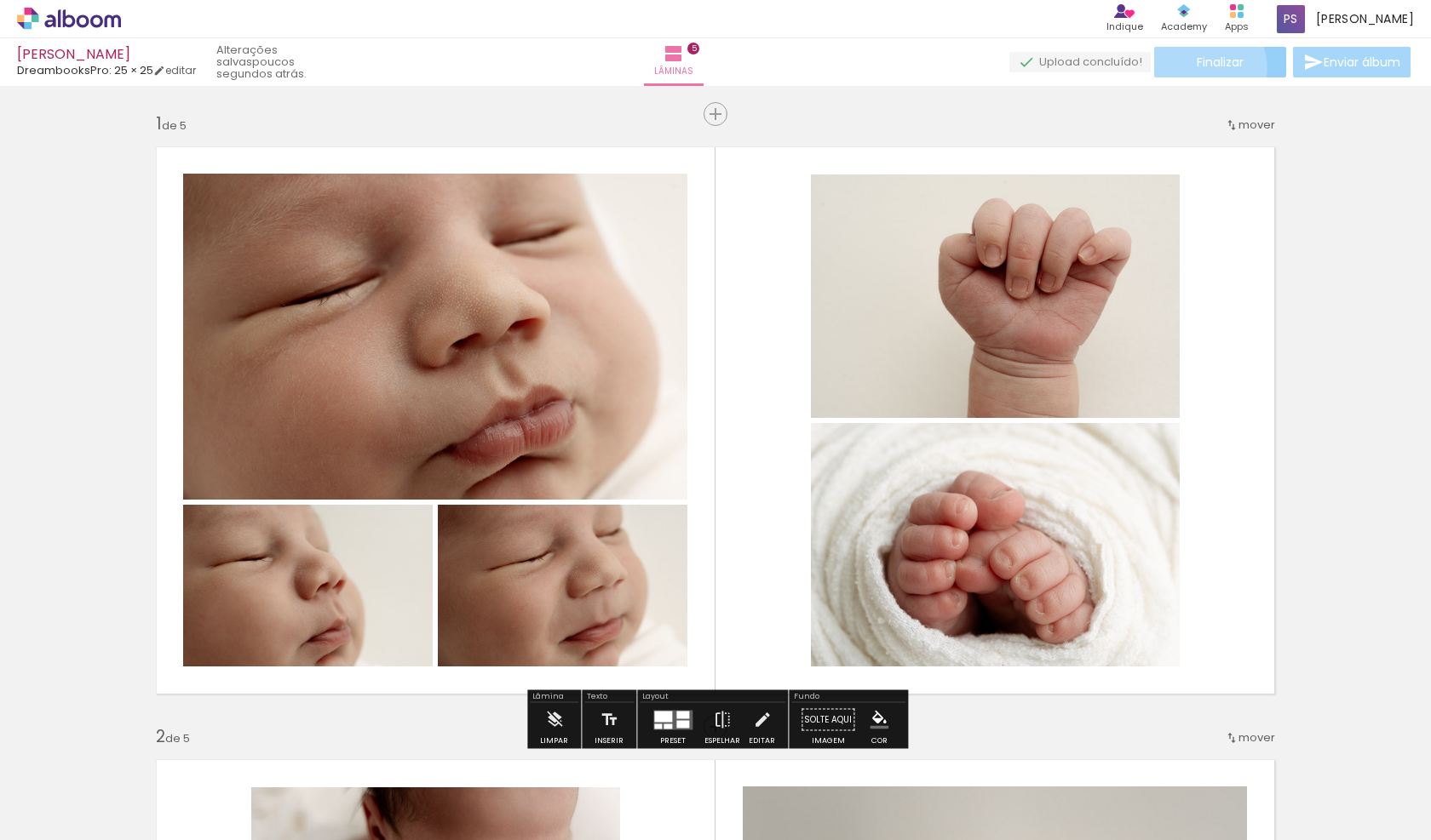
click at [1200, 67] on span "Finalizar" at bounding box center [1220, 62] width 47 height 12
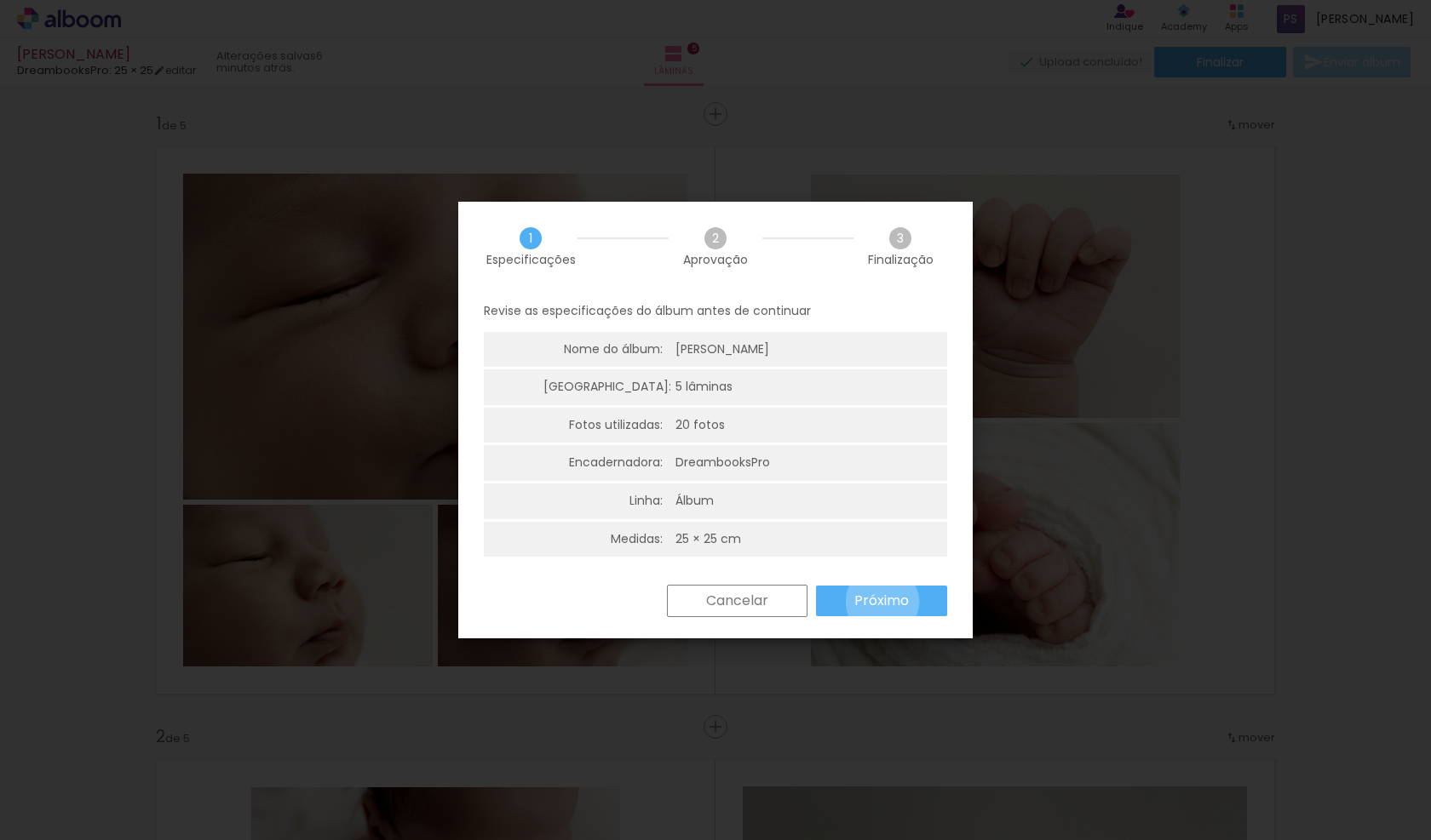
click at [0, 0] on slot "Próximo" at bounding box center [0, 0] width 0 height 0
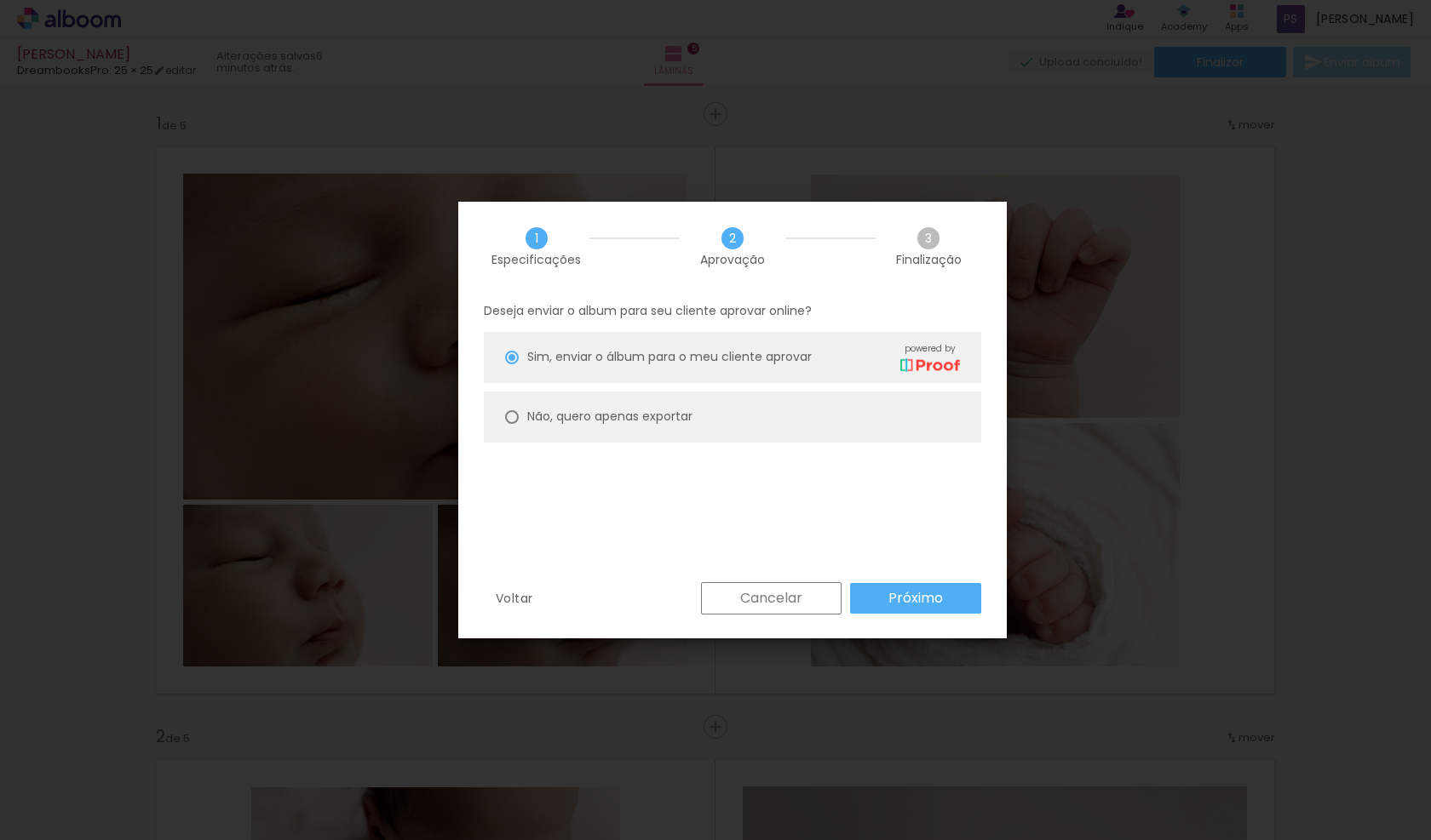
click at [0, 0] on slot "Próximo" at bounding box center [0, 0] width 0 height 0
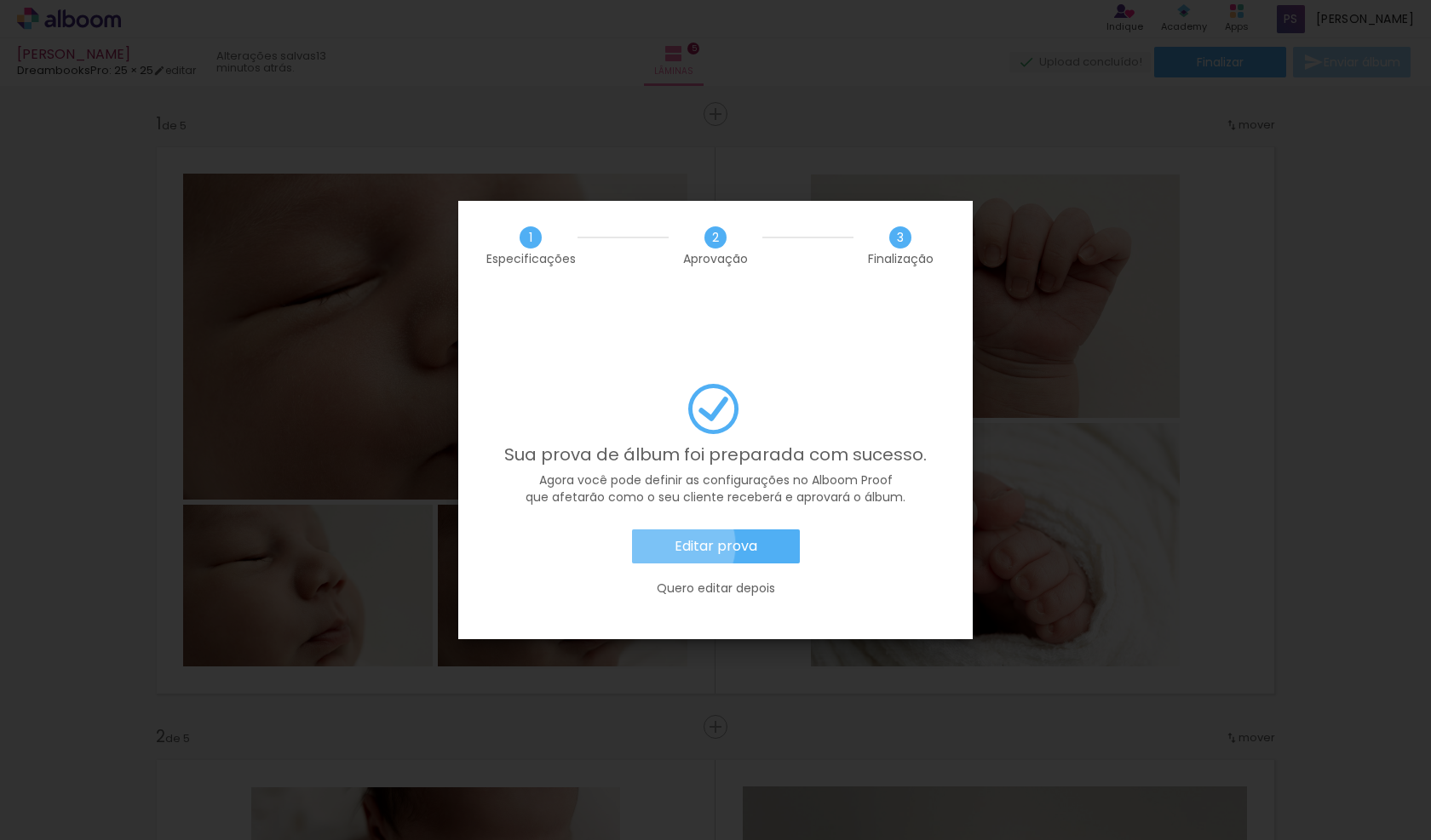
click at [668, 530] on paper-button "Editar prova" at bounding box center [716, 546] width 168 height 34
